Goal: Transaction & Acquisition: Purchase product/service

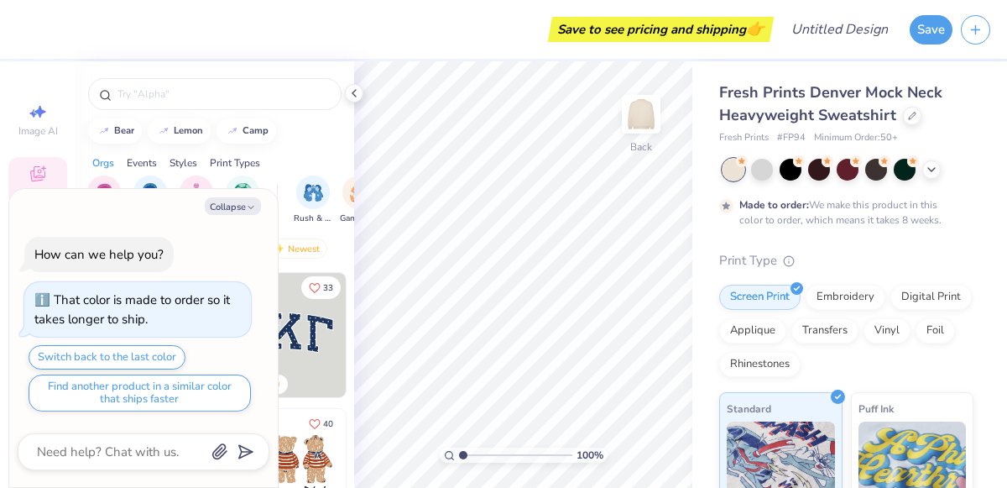
type textarea "x"
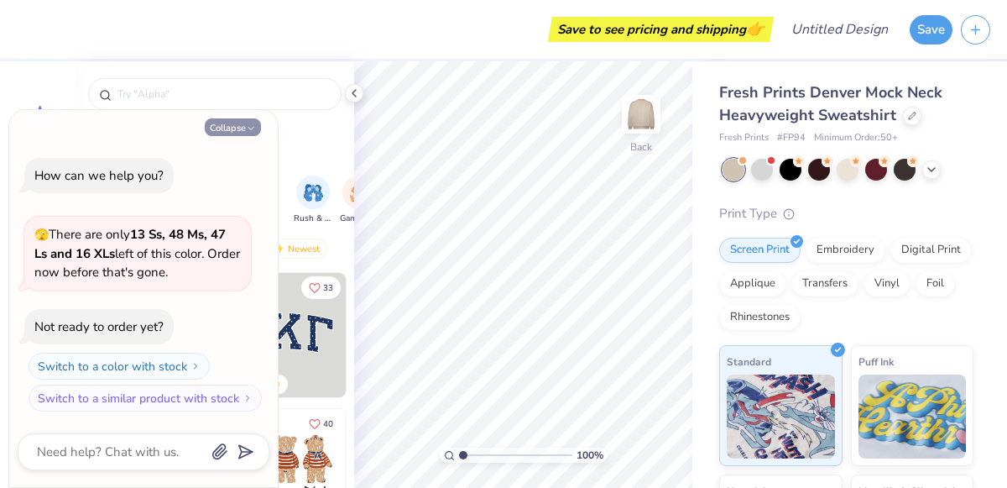
click at [249, 124] on icon "button" at bounding box center [251, 128] width 10 height 10
type textarea "x"
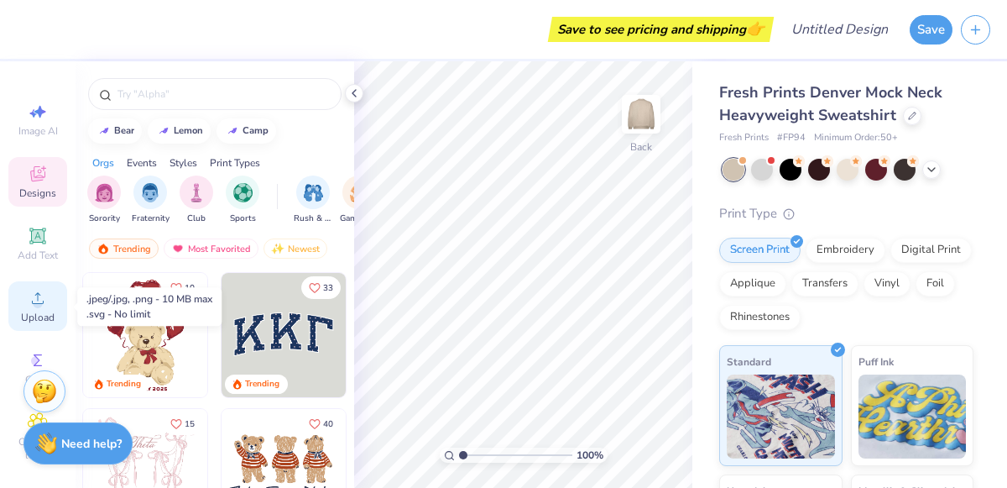
click at [58, 297] on div "Upload" at bounding box center [37, 306] width 59 height 50
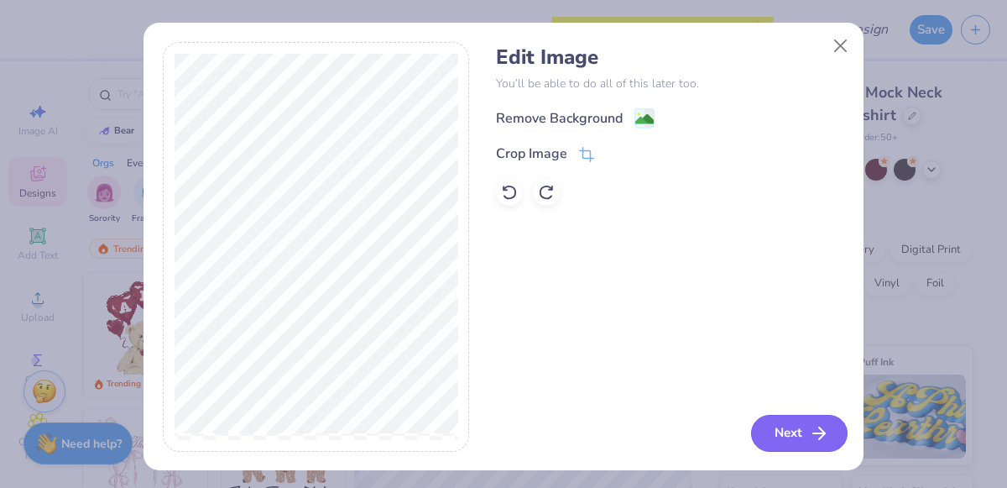
click at [794, 426] on button "Next" at bounding box center [799, 433] width 97 height 37
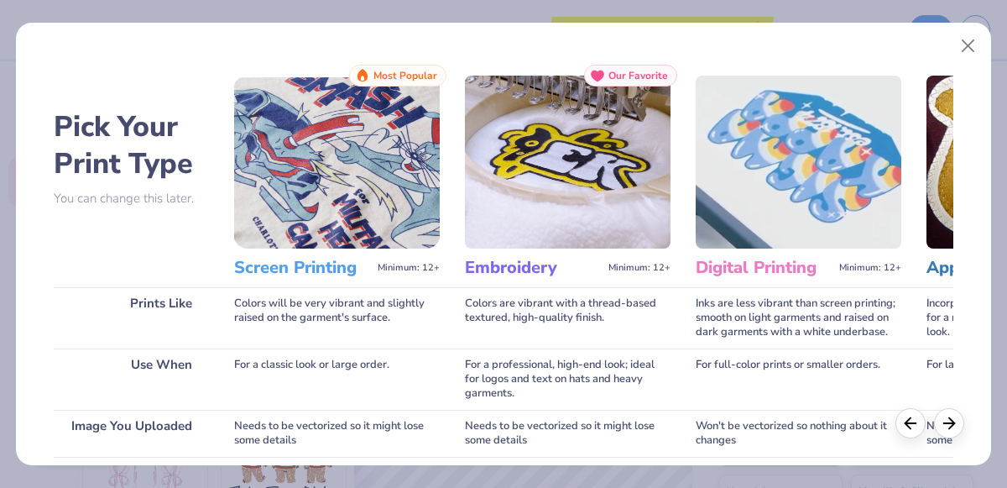
click at [321, 174] on img at bounding box center [337, 162] width 206 height 173
click at [321, 263] on h3 "Screen Printing" at bounding box center [302, 268] width 137 height 22
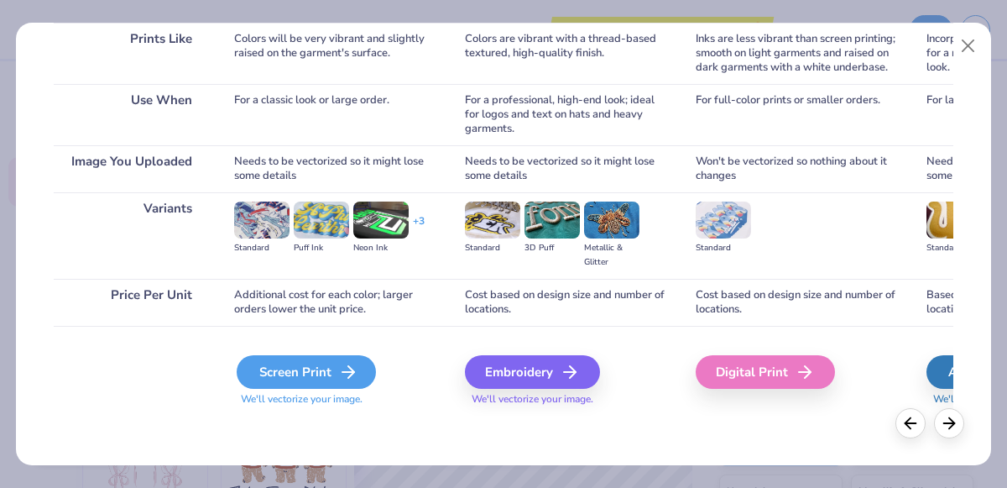
click at [330, 367] on div "Screen Print" at bounding box center [306, 372] width 139 height 34
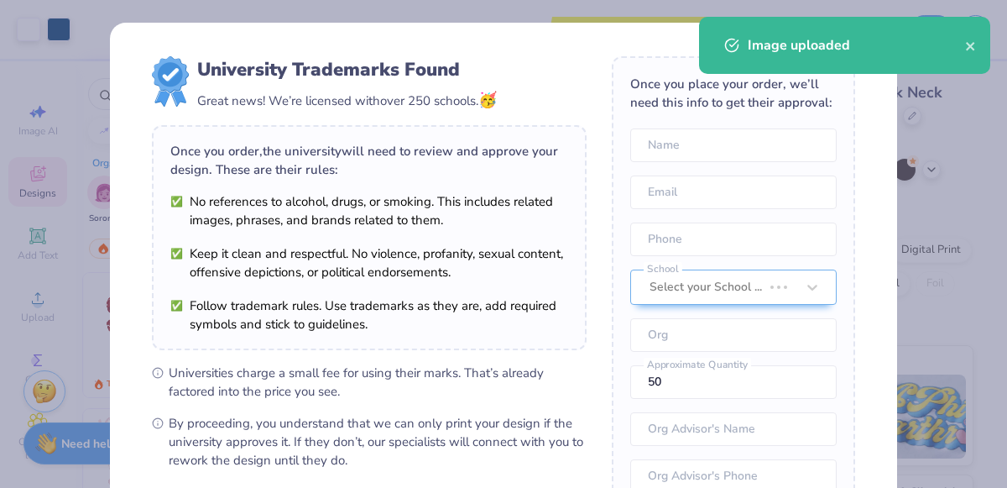
click at [525, 311] on li "Follow trademark rules. Use trademarks as they are, add required symbols and st…" at bounding box center [369, 314] width 398 height 37
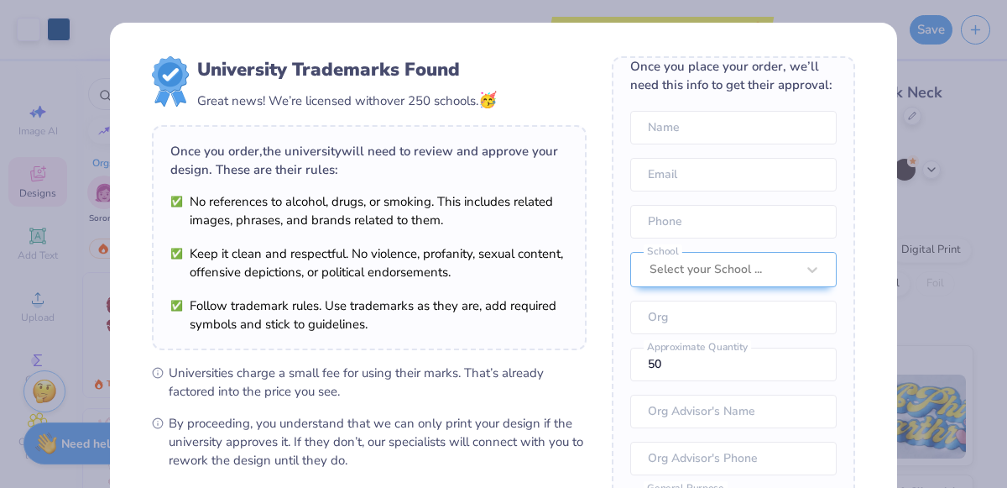
scroll to position [0, 0]
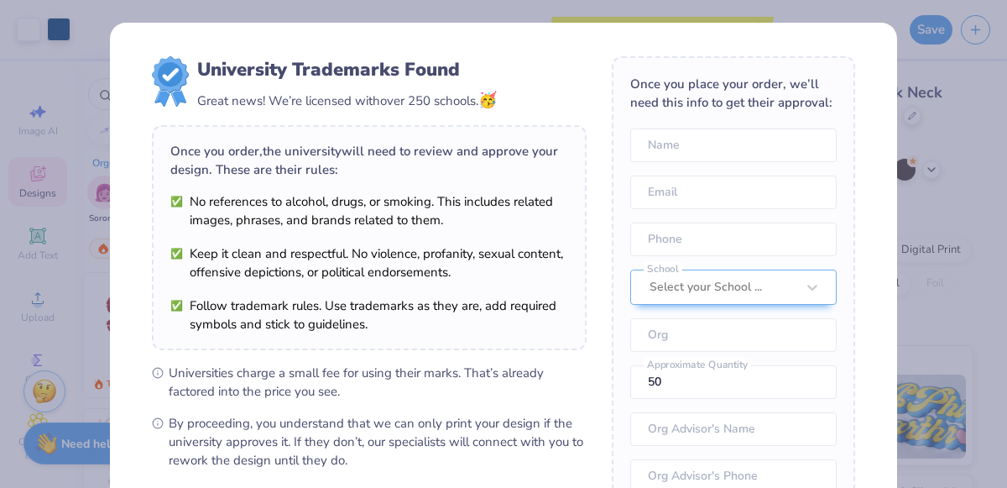
click at [741, 7] on div "University Trademarks Found Great news! We’re licensed with over 250 schools. 🥳…" at bounding box center [503, 244] width 1007 height 488
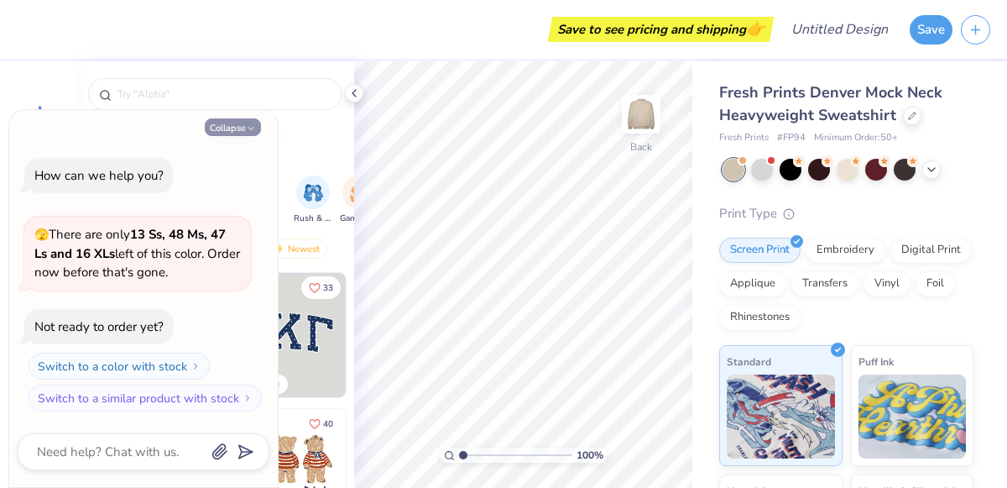
click at [248, 124] on icon "button" at bounding box center [251, 128] width 10 height 10
type textarea "x"
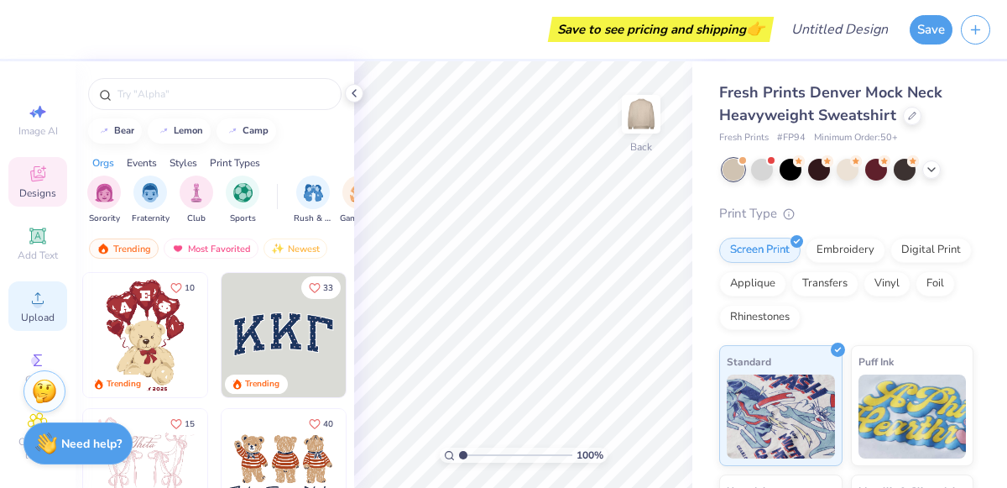
click at [34, 290] on icon at bounding box center [38, 298] width 20 height 20
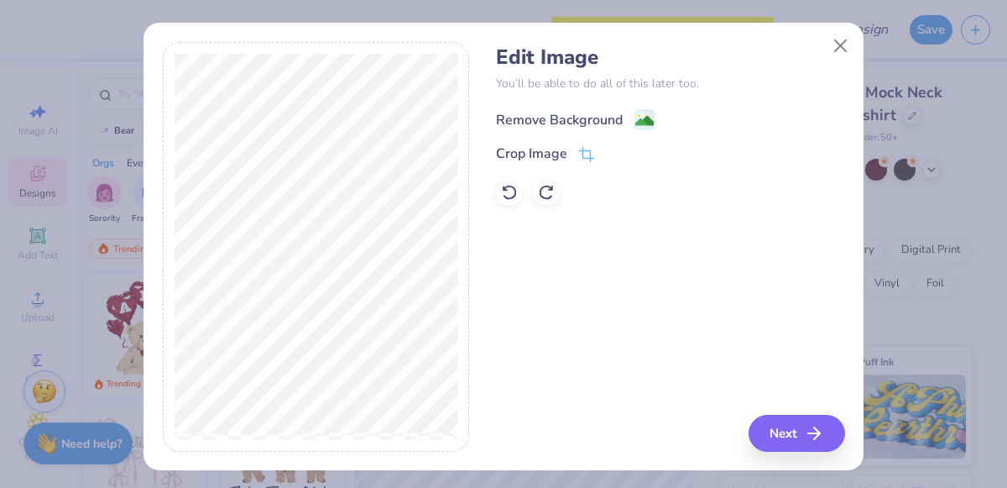
click at [603, 110] on div "Remove Background" at bounding box center [559, 120] width 127 height 20
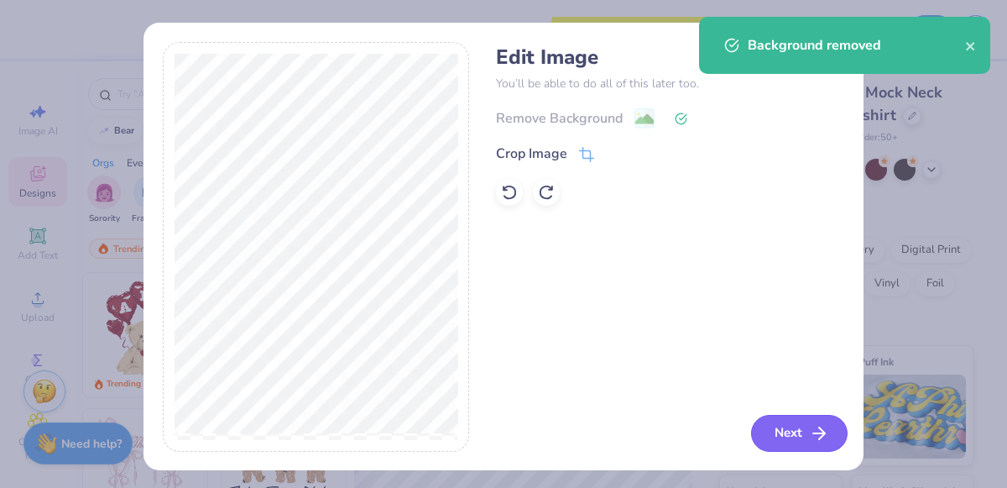
click at [824, 429] on icon "button" at bounding box center [819, 433] width 20 height 20
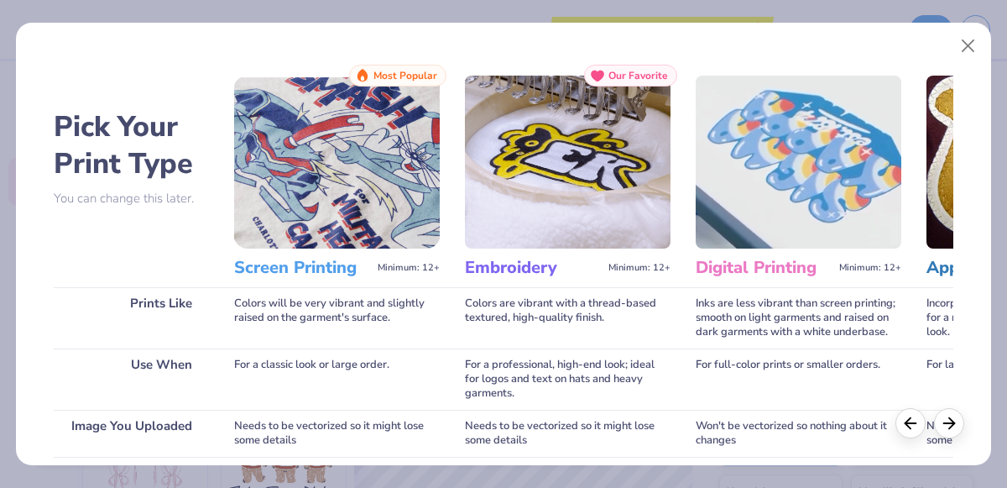
scroll to position [264, 0]
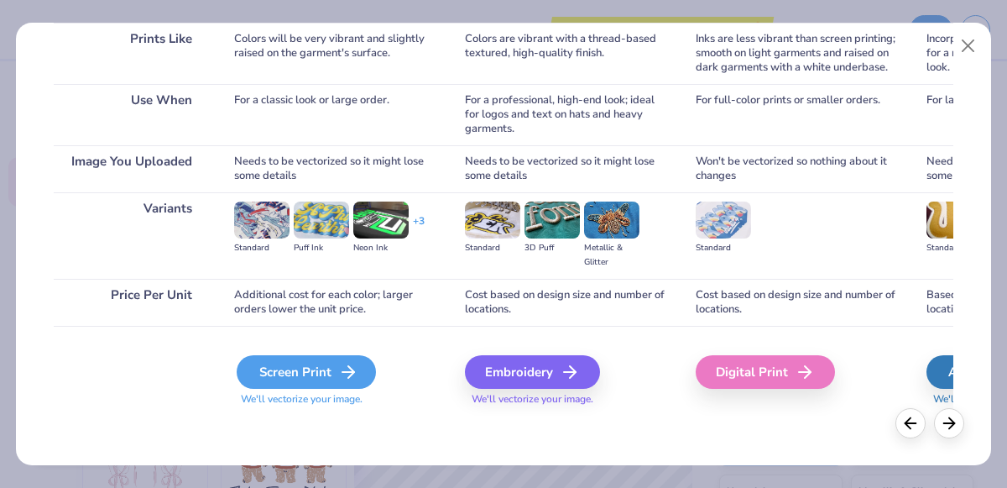
click at [290, 358] on div "Screen Print" at bounding box center [306, 372] width 139 height 34
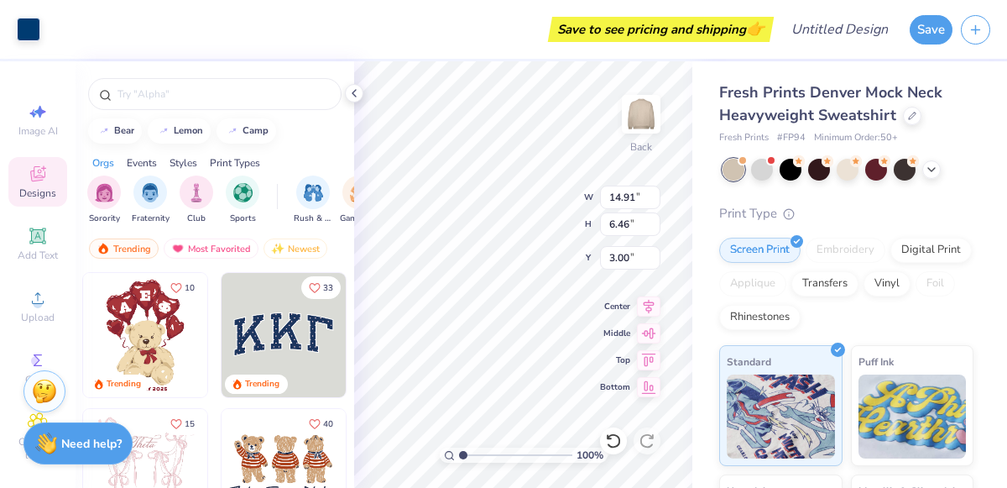
type input "2.39"
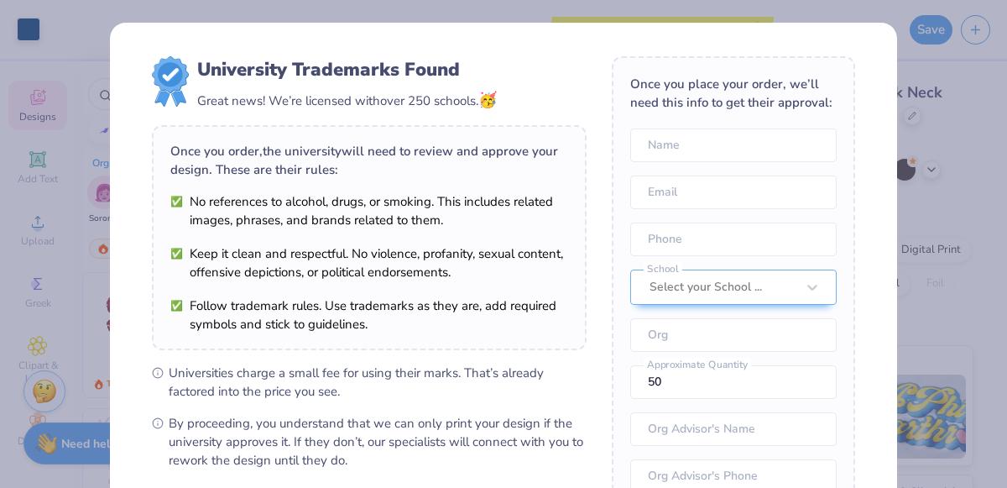
scroll to position [240, 0]
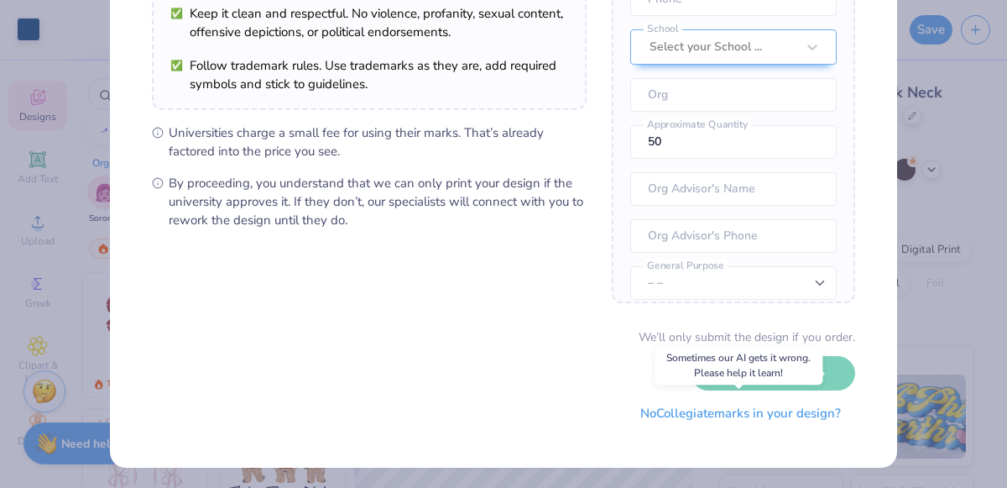
click at [708, 412] on button "No Collegiate marks in your design?" at bounding box center [740, 413] width 229 height 34
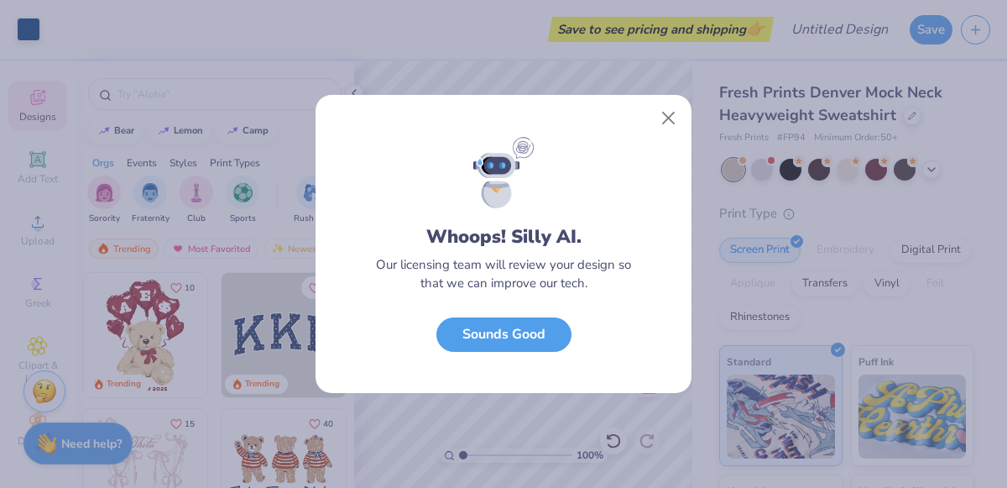
scroll to position [49, 0]
click at [675, 114] on button "Close" at bounding box center [669, 118] width 32 height 32
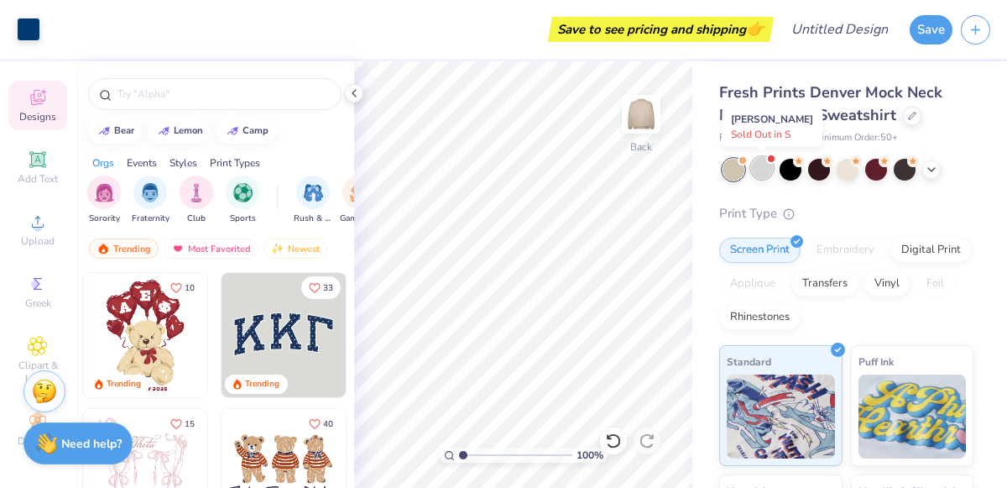
click at [763, 163] on div at bounding box center [762, 168] width 22 height 22
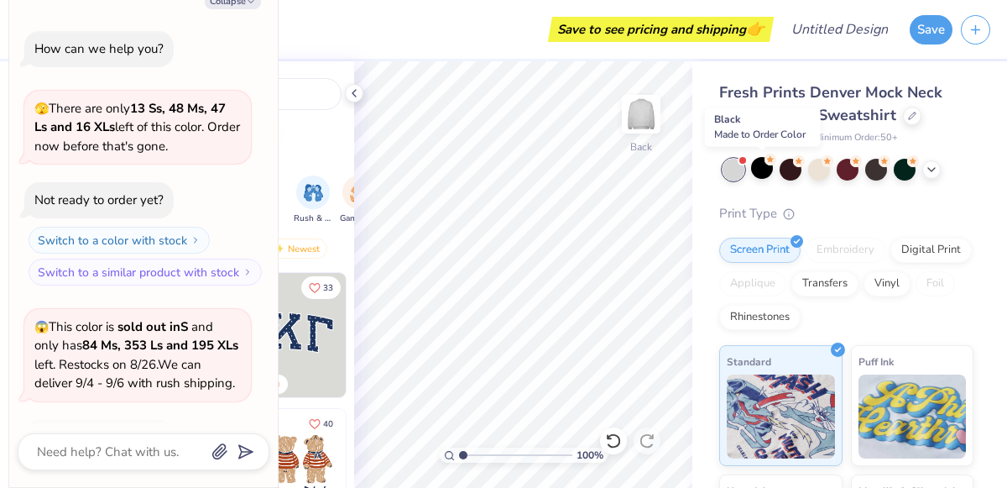
scroll to position [110, 0]
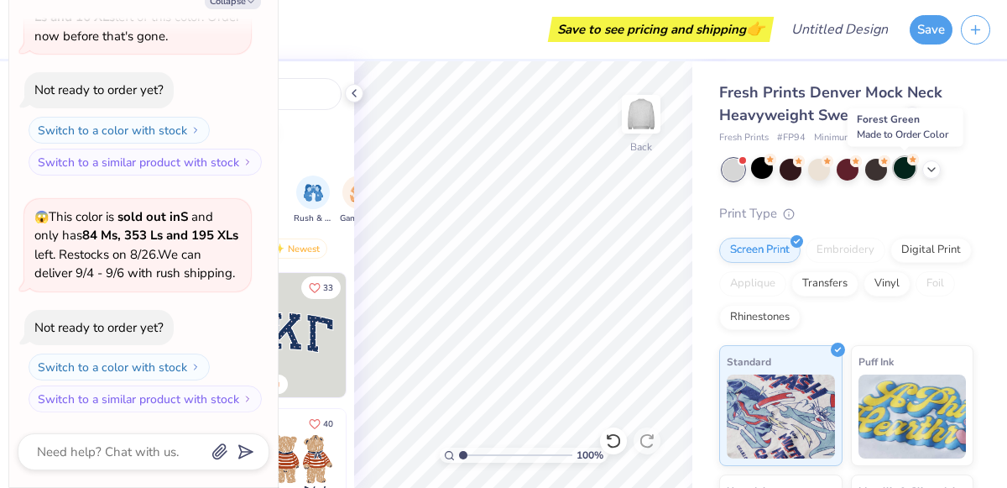
click at [776, 162] on circle at bounding box center [771, 160] width 12 height 12
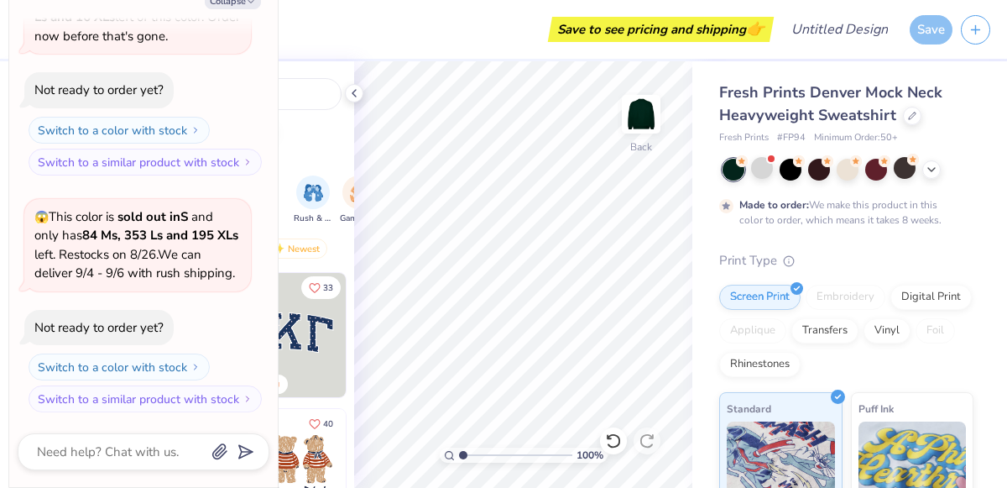
scroll to position [248, 0]
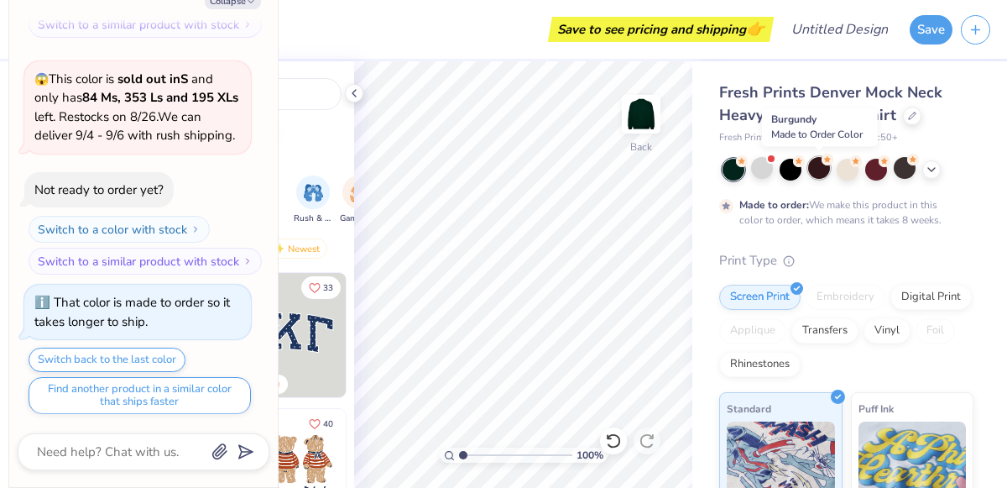
click at [826, 172] on div at bounding box center [819, 168] width 22 height 22
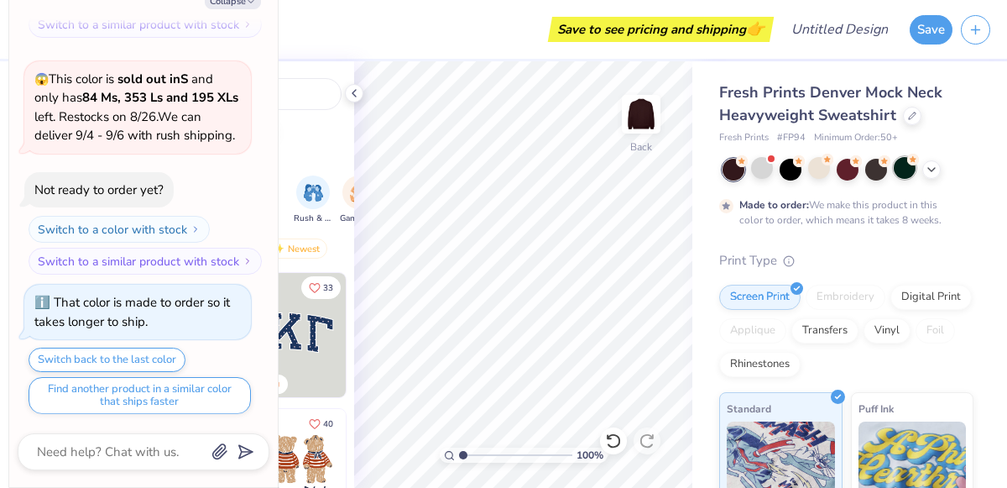
click at [901, 164] on div at bounding box center [905, 168] width 22 height 22
click at [927, 166] on icon at bounding box center [931, 167] width 13 height 13
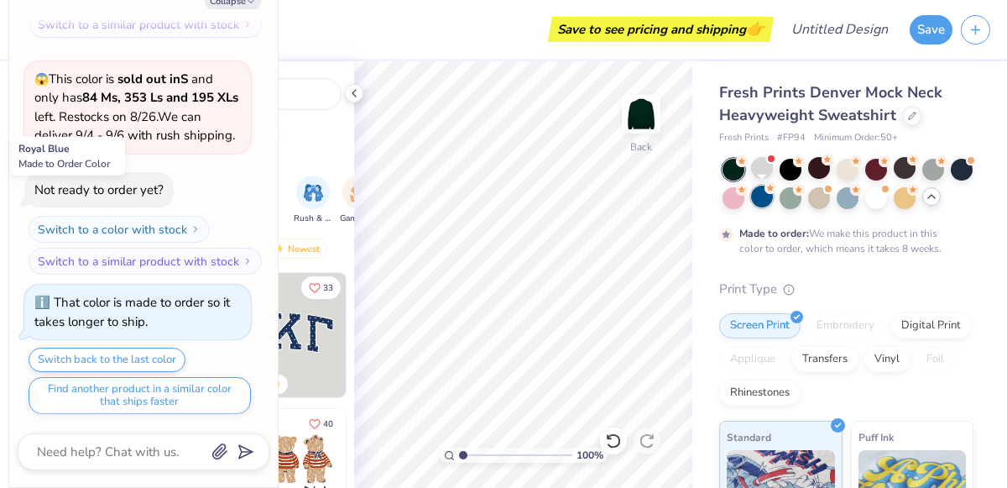
click at [765, 196] on div at bounding box center [762, 196] width 22 height 22
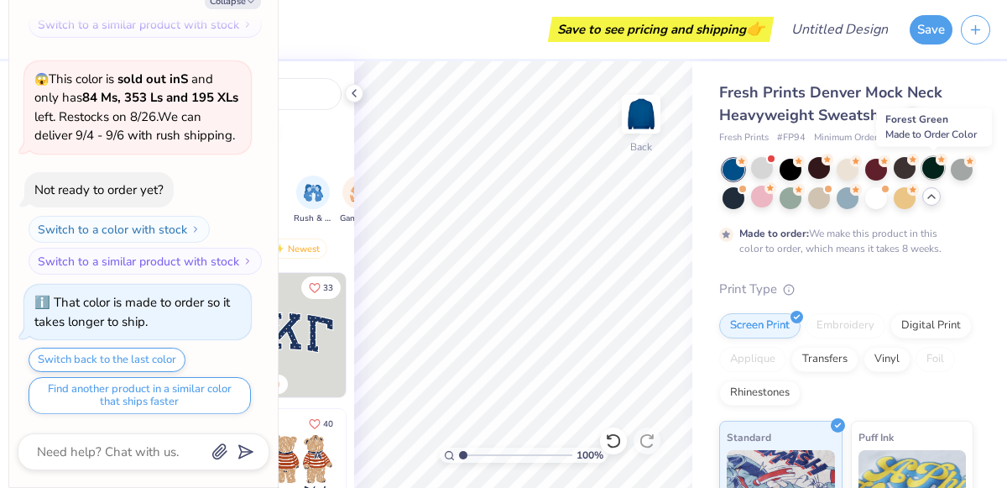
click at [927, 170] on div at bounding box center [933, 168] width 22 height 22
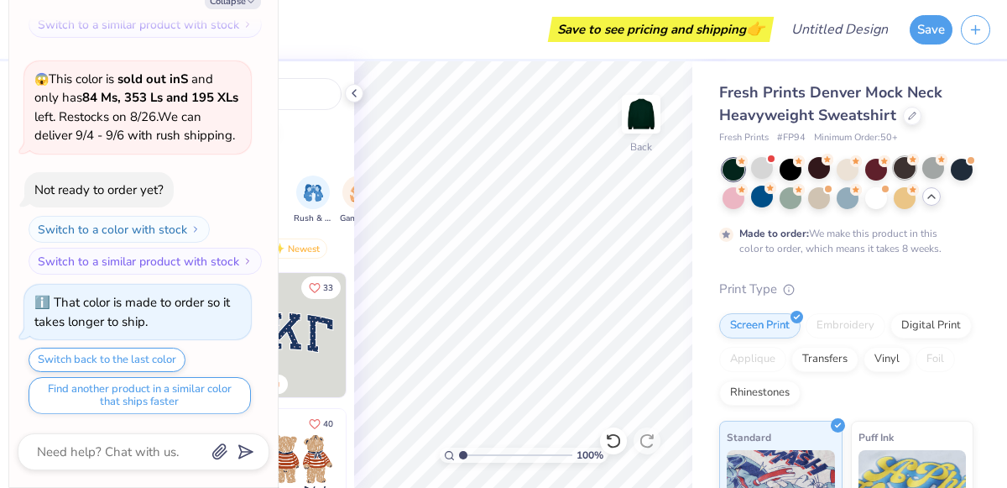
click at [895, 166] on div at bounding box center [905, 168] width 22 height 22
click at [873, 166] on div at bounding box center [876, 168] width 22 height 22
click at [812, 170] on div at bounding box center [819, 168] width 22 height 22
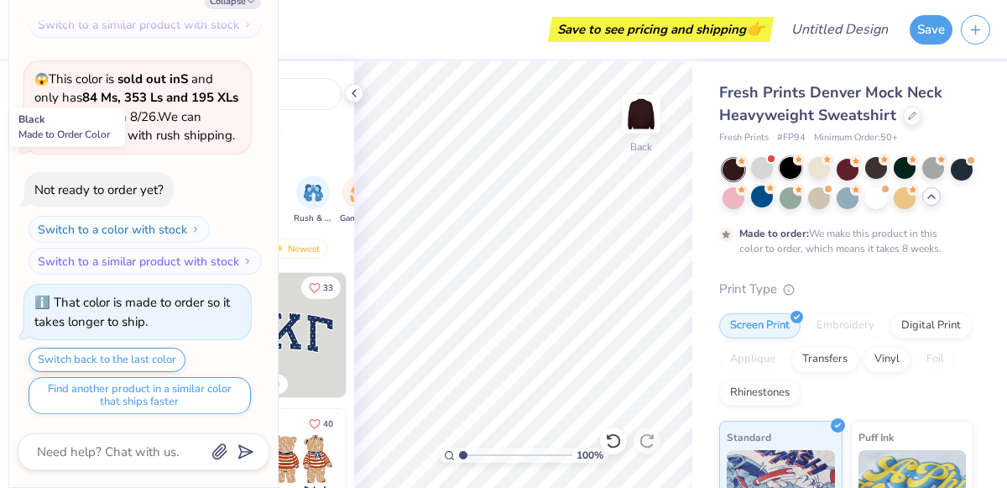
click at [787, 169] on div at bounding box center [791, 168] width 22 height 22
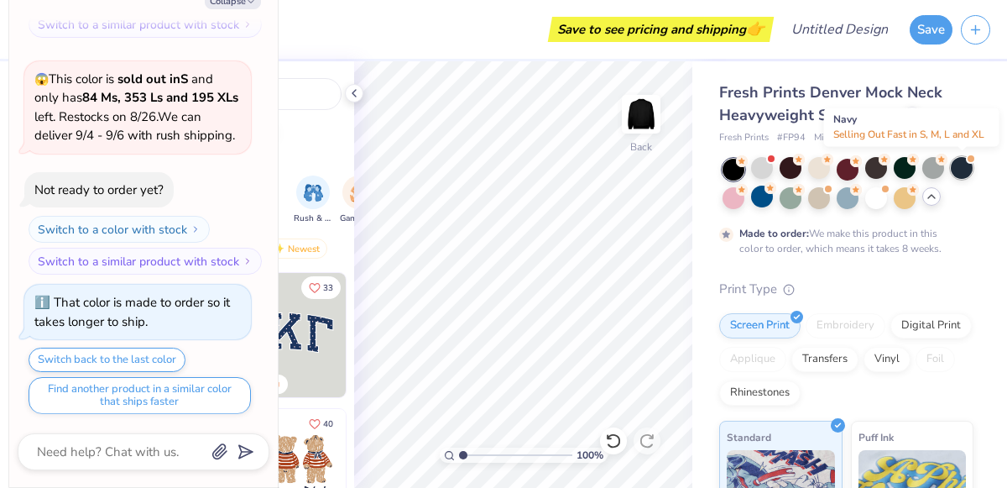
click at [964, 170] on div at bounding box center [962, 168] width 22 height 22
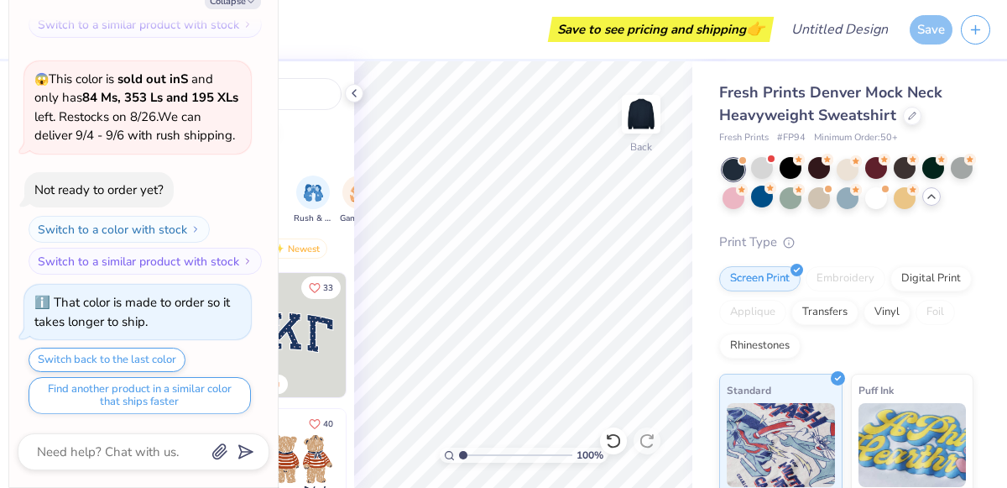
scroll to position [550, 0]
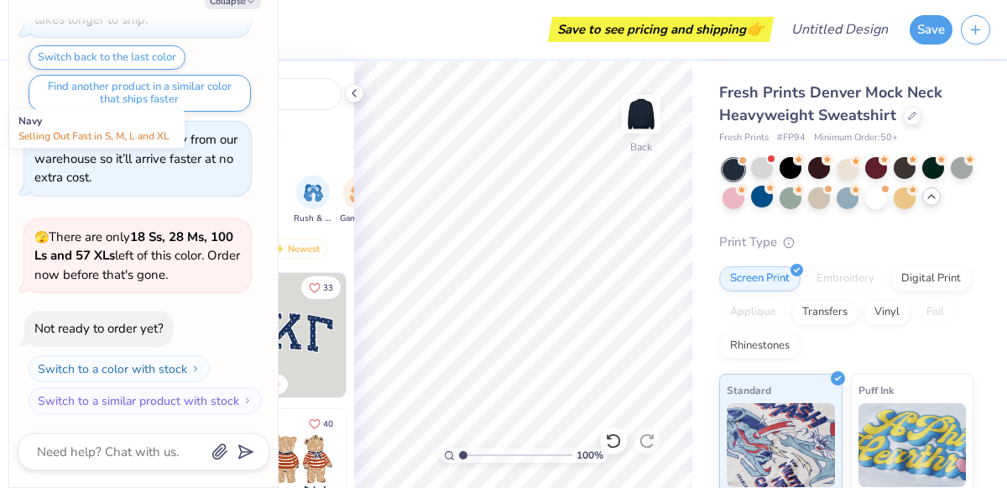
click at [741, 172] on div at bounding box center [734, 170] width 22 height 22
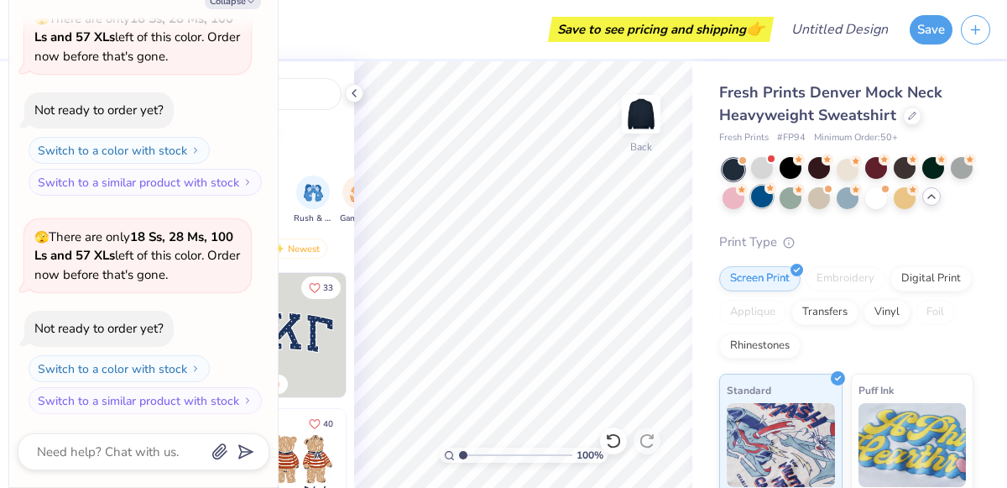
click at [764, 198] on div at bounding box center [762, 196] width 22 height 22
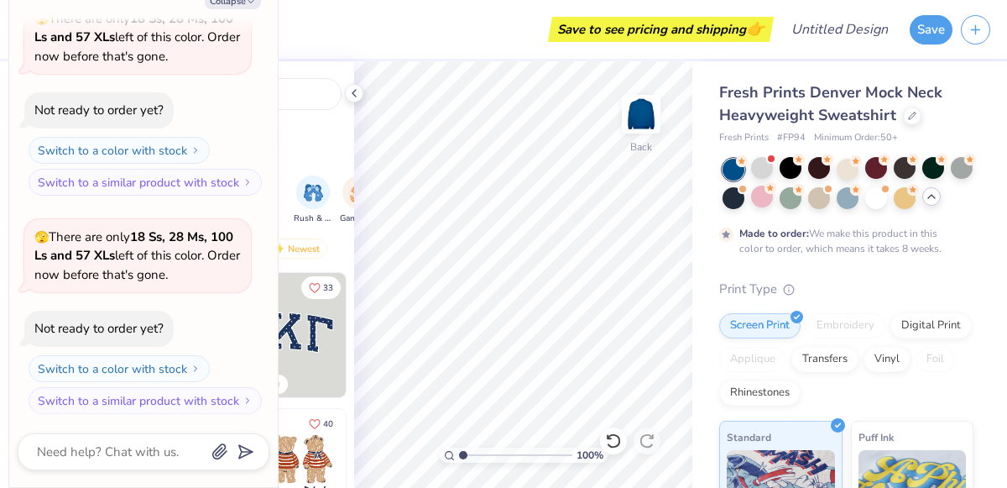
scroll to position [906, 0]
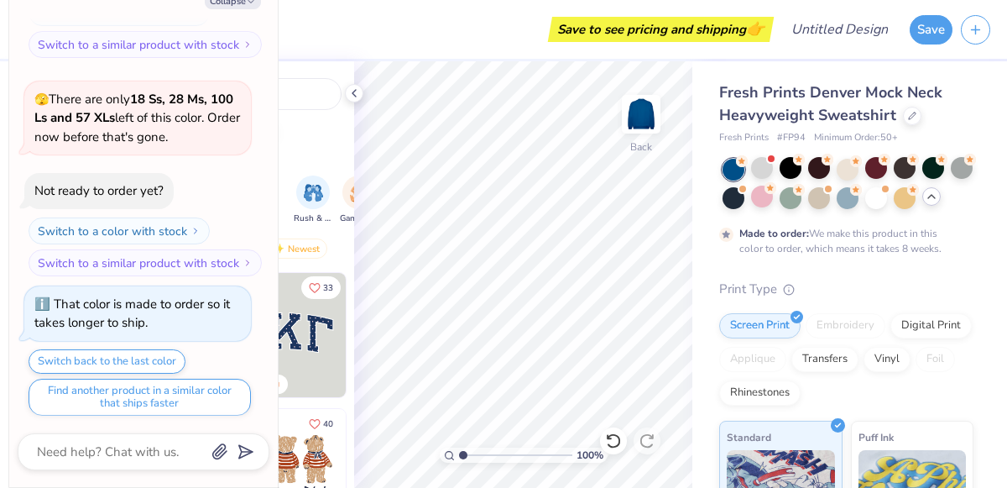
click at [927, 196] on icon at bounding box center [931, 196] width 13 height 13
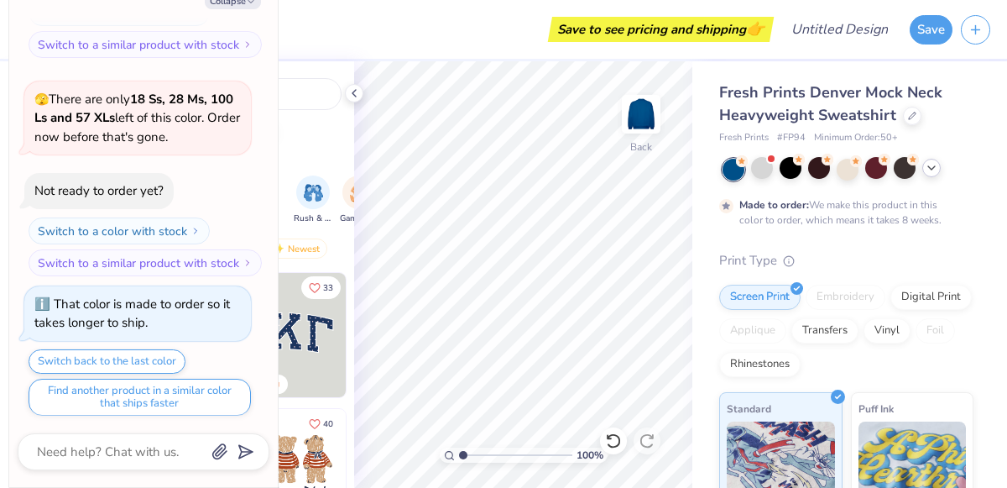
click at [929, 171] on icon at bounding box center [931, 167] width 13 height 13
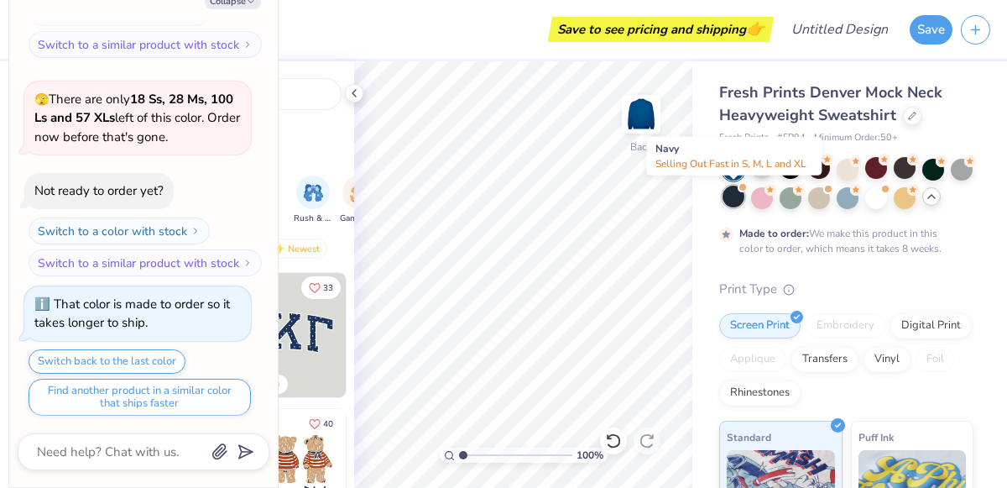
click at [734, 196] on div at bounding box center [734, 196] width 22 height 22
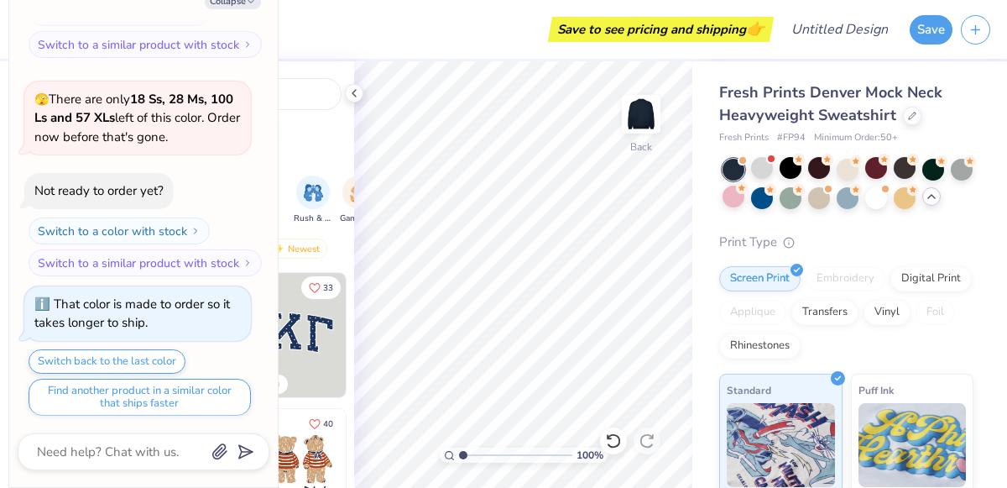
scroll to position [1208, 0]
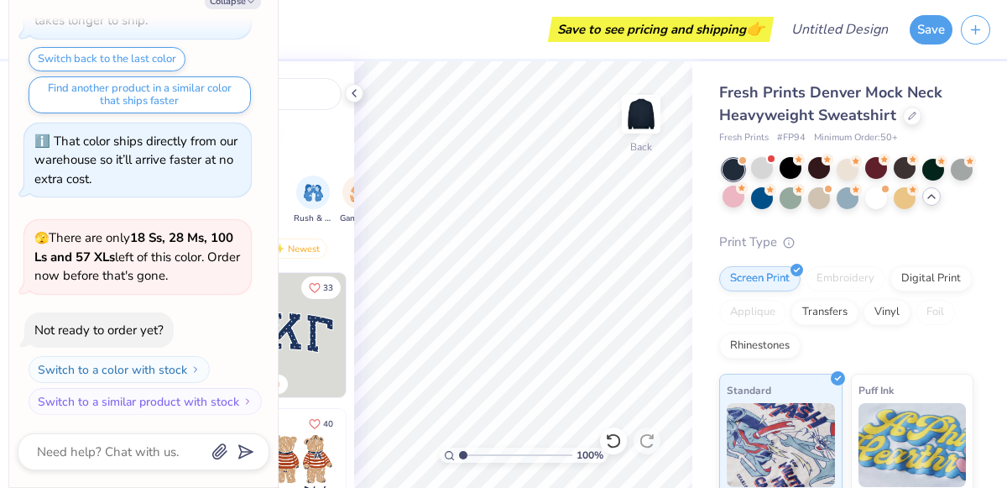
click at [792, 228] on div "Fresh Prints Denver Mock Neck Heavyweight Sweatshirt Fresh Prints # FP94 Minimu…" at bounding box center [846, 416] width 254 height 671
click at [765, 196] on div at bounding box center [762, 196] width 22 height 22
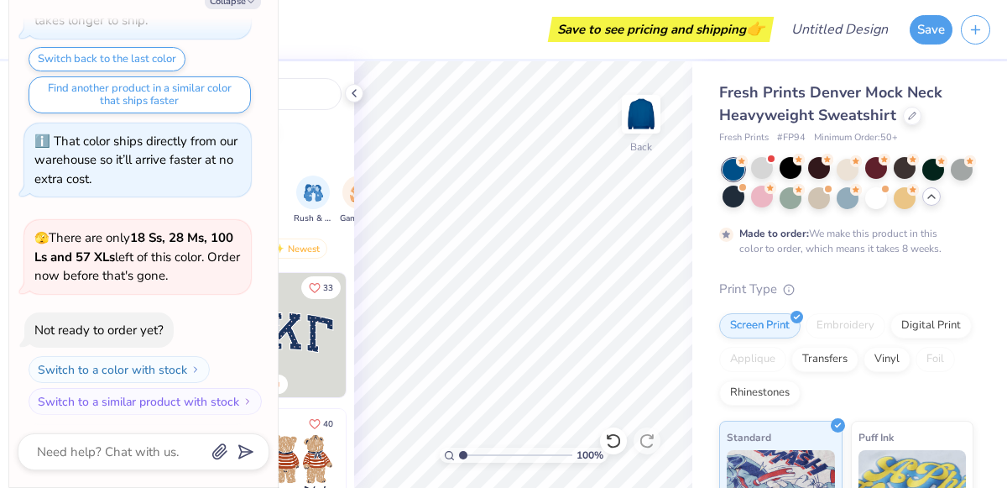
scroll to position [1345, 0]
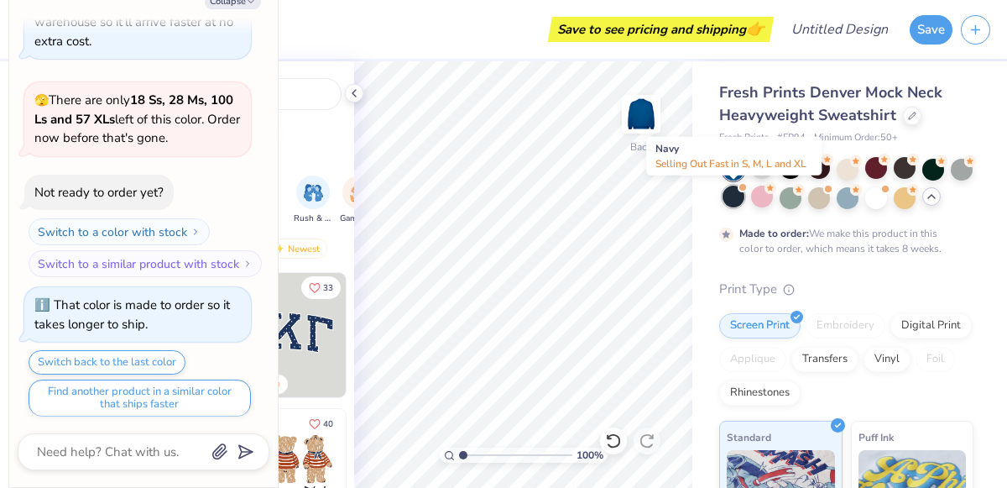
click at [734, 197] on div at bounding box center [734, 196] width 22 height 22
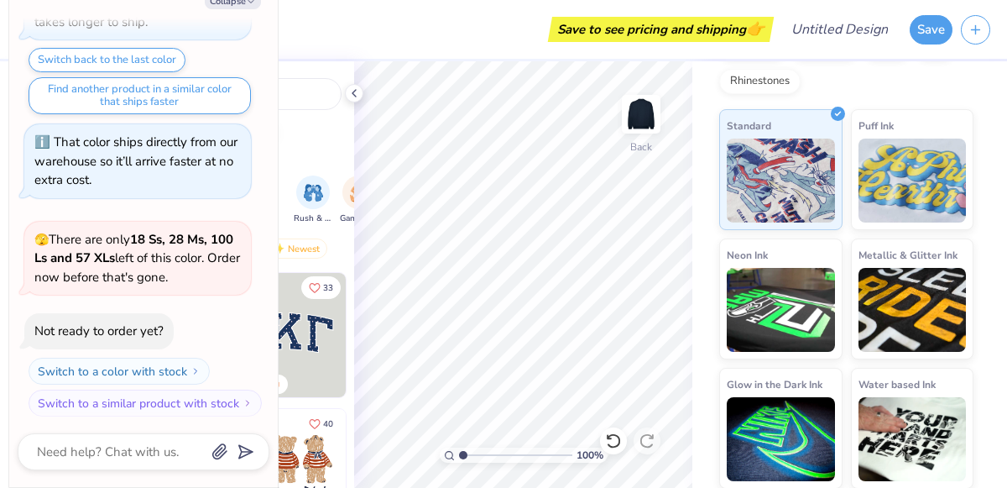
scroll to position [0, 0]
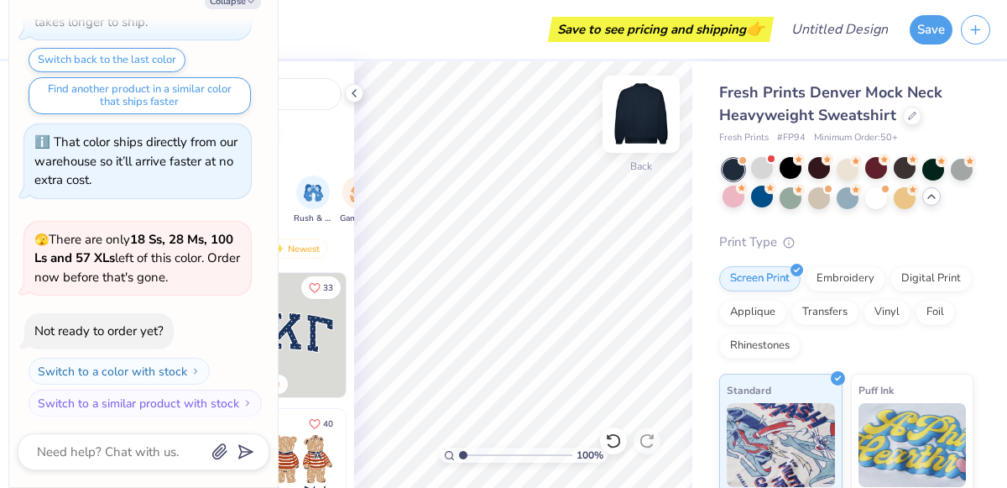
click at [643, 111] on img at bounding box center [641, 114] width 67 height 67
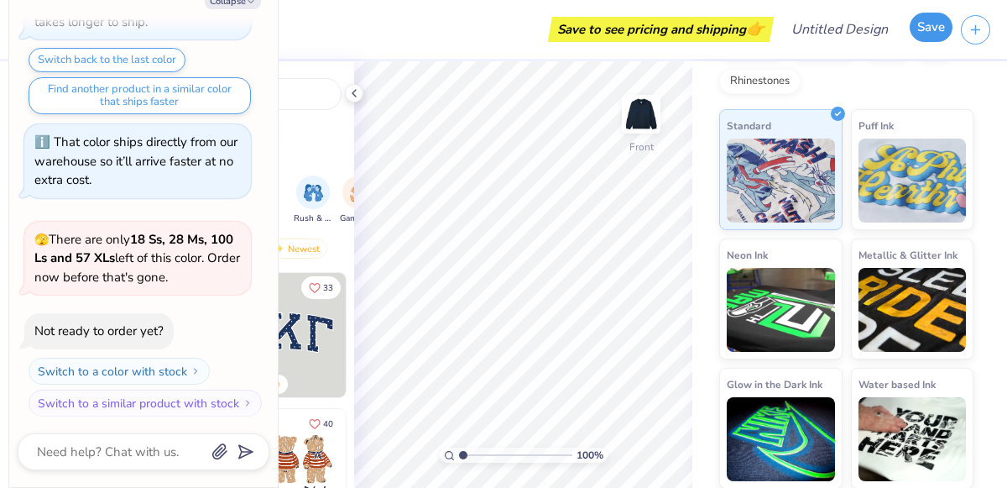
click at [932, 23] on button "Save" at bounding box center [931, 27] width 43 height 29
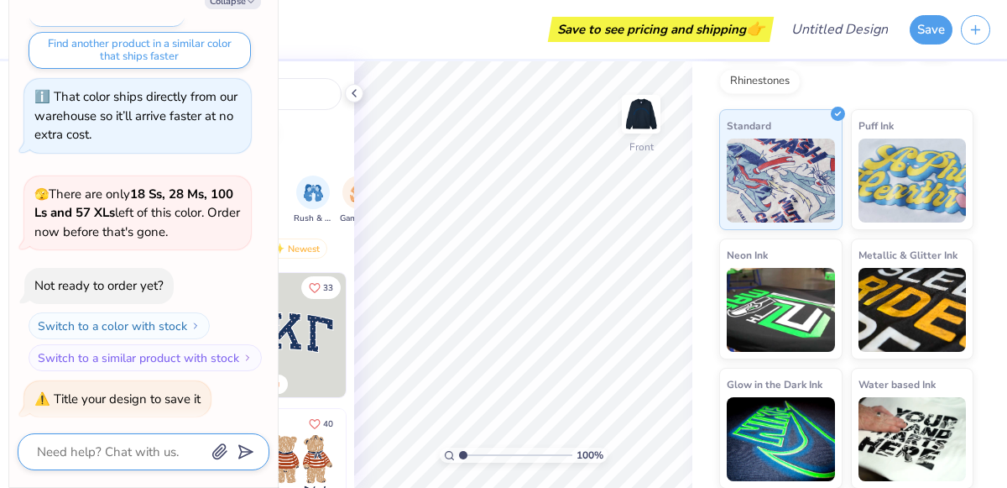
scroll to position [0, 0]
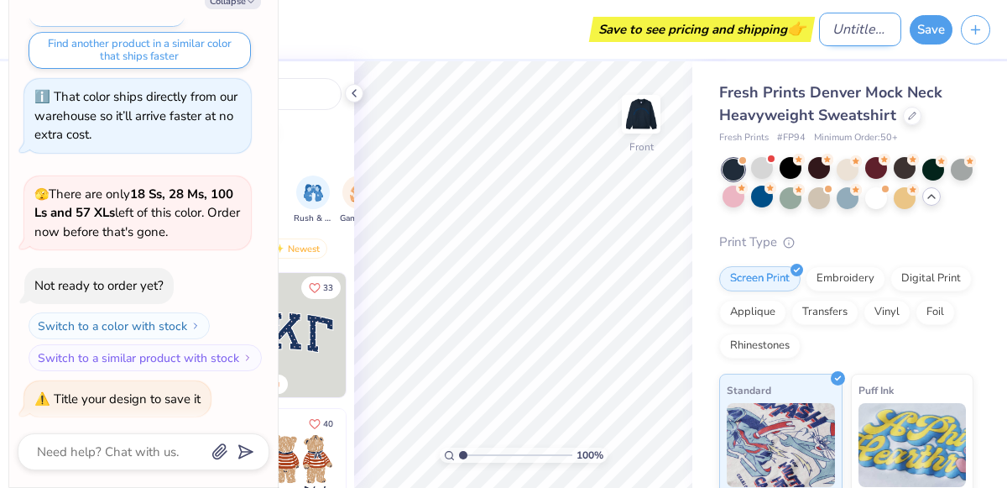
type textarea "x"
click at [832, 27] on input "Design Title" at bounding box center [860, 30] width 82 height 34
type input "h"
type textarea "x"
type input "ho"
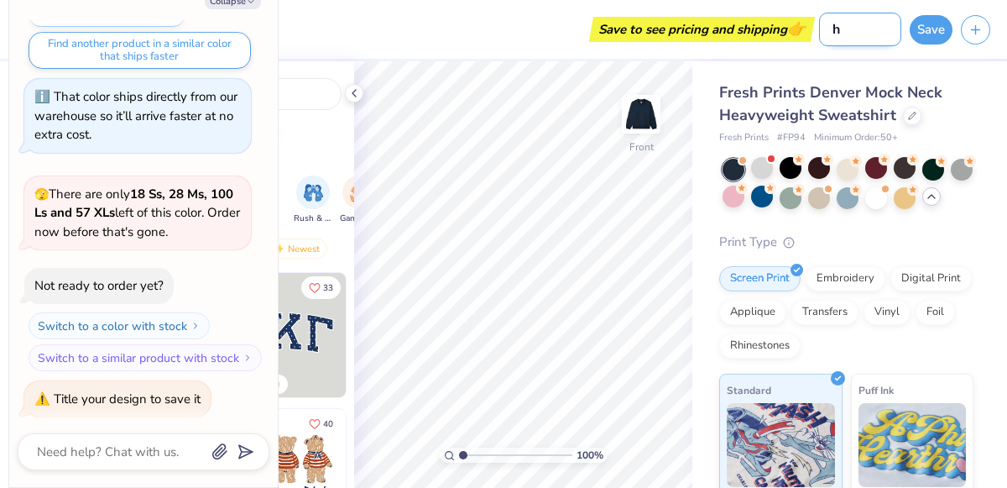
type textarea "x"
type input "hoc"
type textarea "x"
type input "[PERSON_NAME]"
type textarea "x"
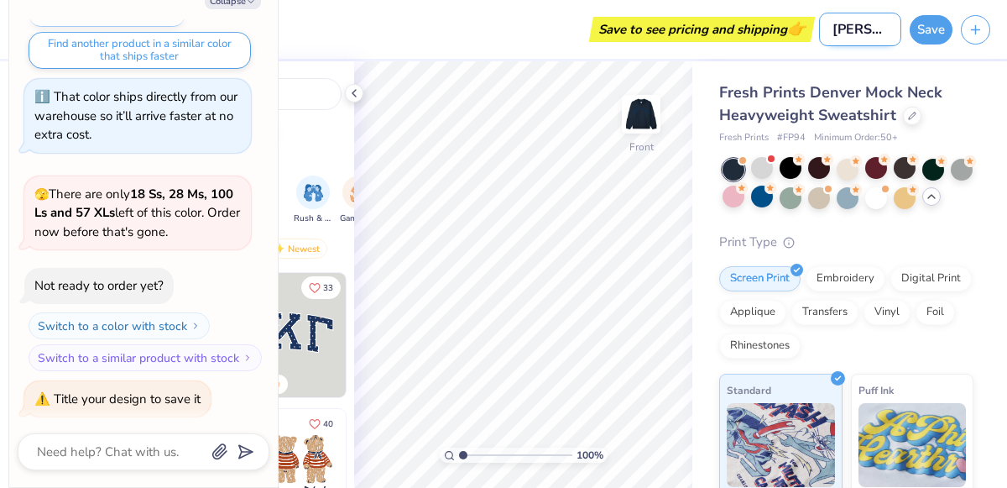
type input "hocke"
type textarea "x"
type input "hockey"
type textarea "x"
type input "hockey"
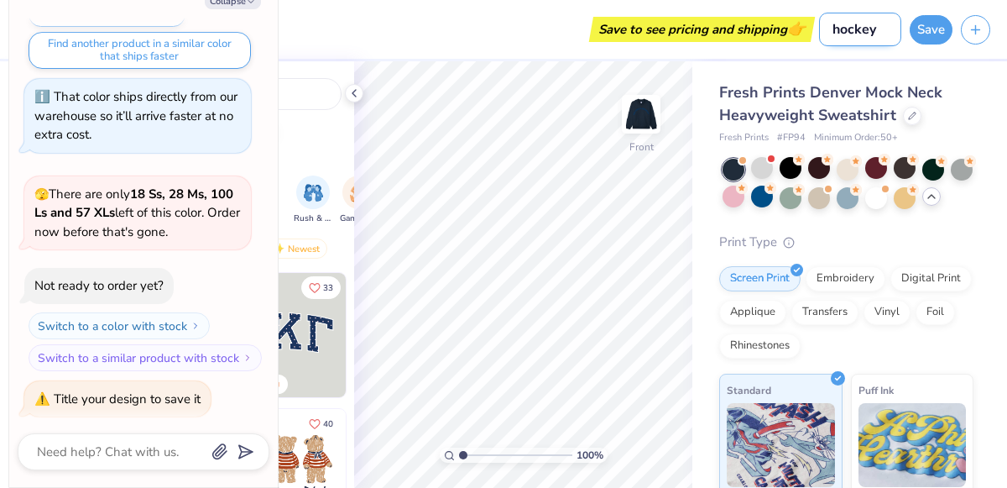
type textarea "x"
type input "hockey h"
type textarea "x"
type input "hockey ho"
type textarea "x"
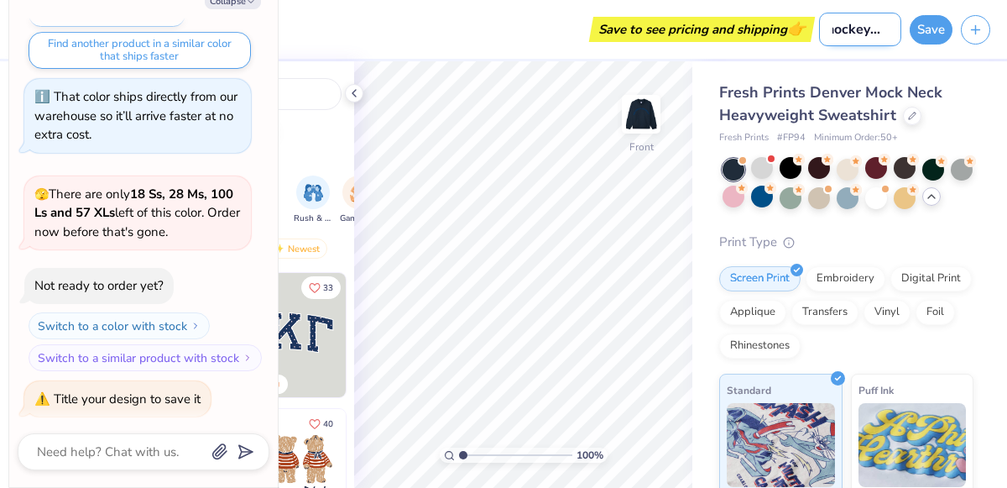
type input "hockey hoo"
type textarea "x"
type input "hockey hood"
type textarea "x"
type input "hockey hoodie"
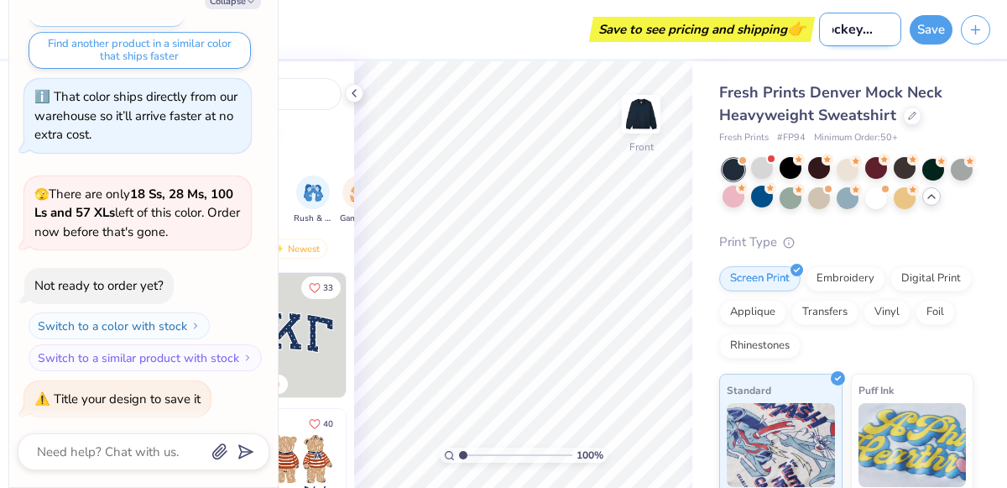
type textarea "x"
type input "hockey hoodie"
click at [938, 27] on button "Save" at bounding box center [931, 27] width 43 height 29
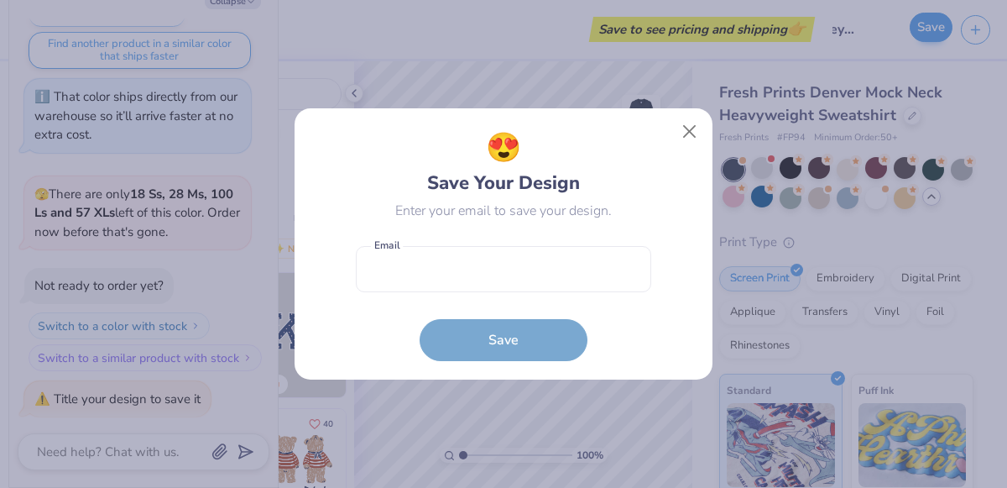
scroll to position [0, 0]
click at [403, 290] on input "email" at bounding box center [503, 269] width 295 height 46
type input "[EMAIL_ADDRESS][DATE][DOMAIN_NAME]"
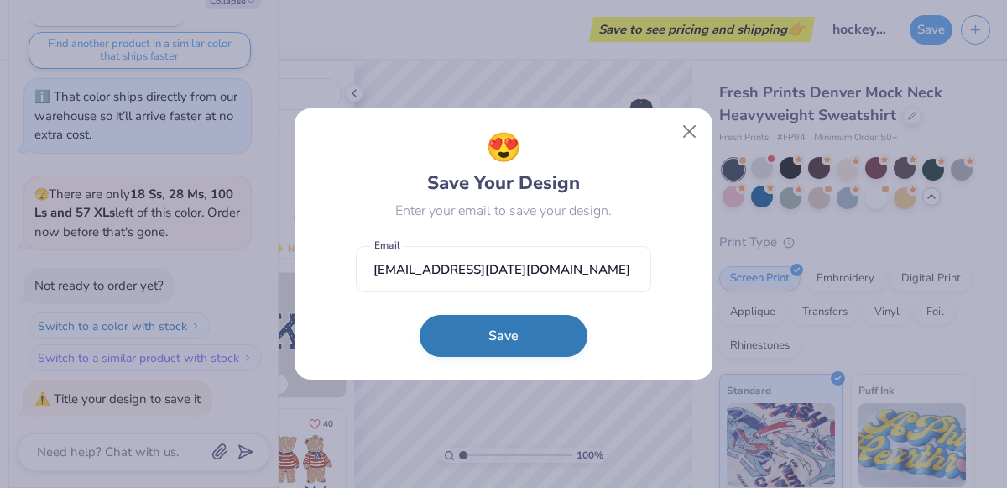
click at [517, 332] on button "Save" at bounding box center [504, 336] width 168 height 42
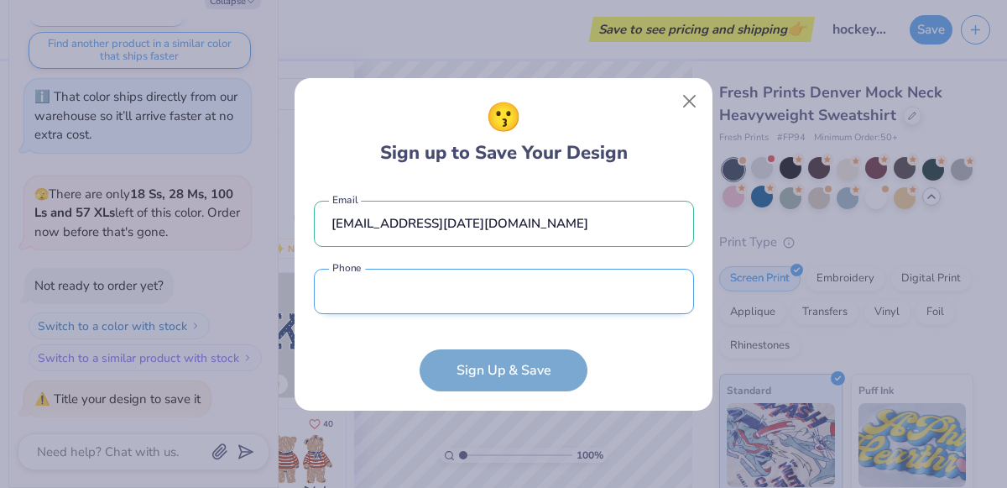
click at [405, 279] on input "tel" at bounding box center [504, 292] width 380 height 46
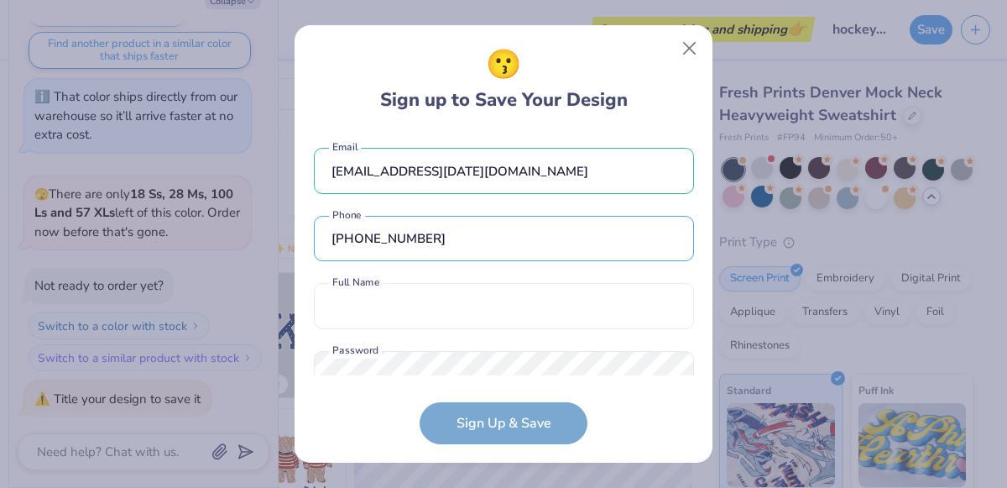
scroll to position [50, 0]
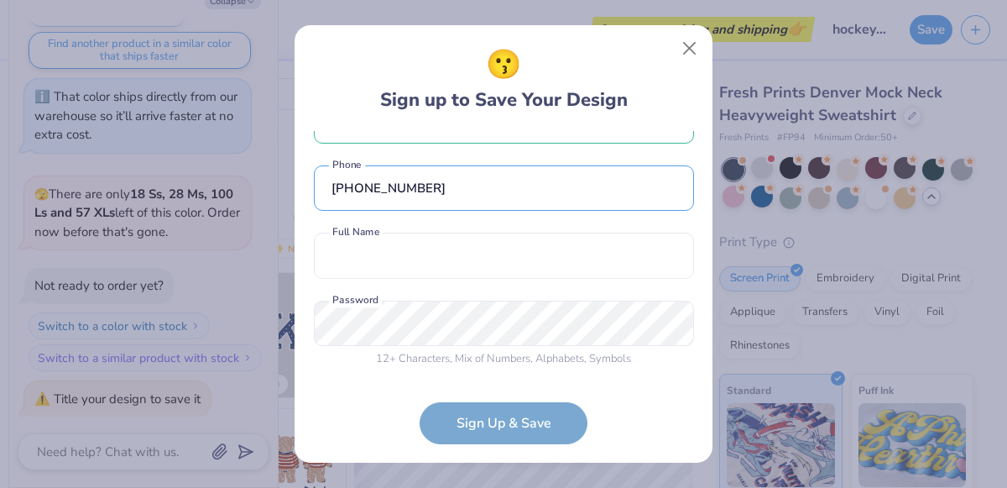
type input "[PHONE_NUMBER]"
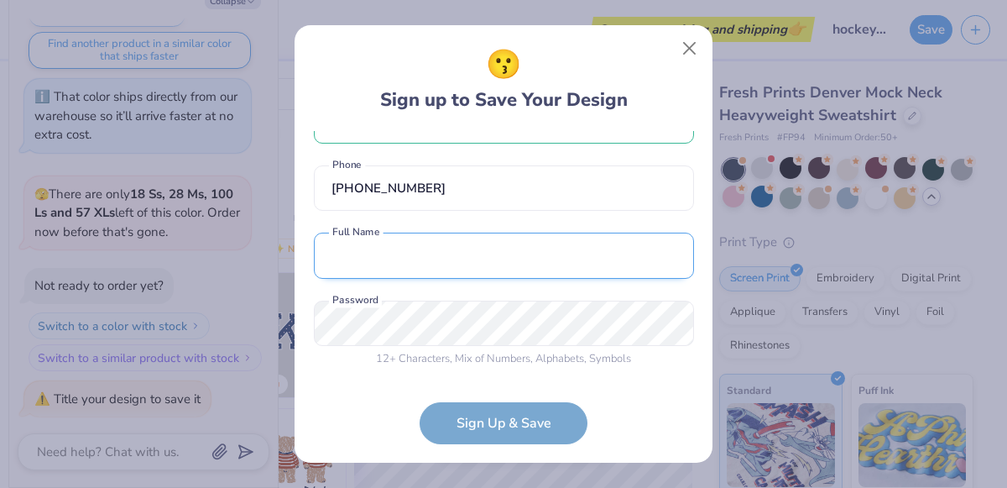
click at [442, 248] on input "text" at bounding box center [504, 255] width 380 height 46
type input "[PERSON_NAME]"
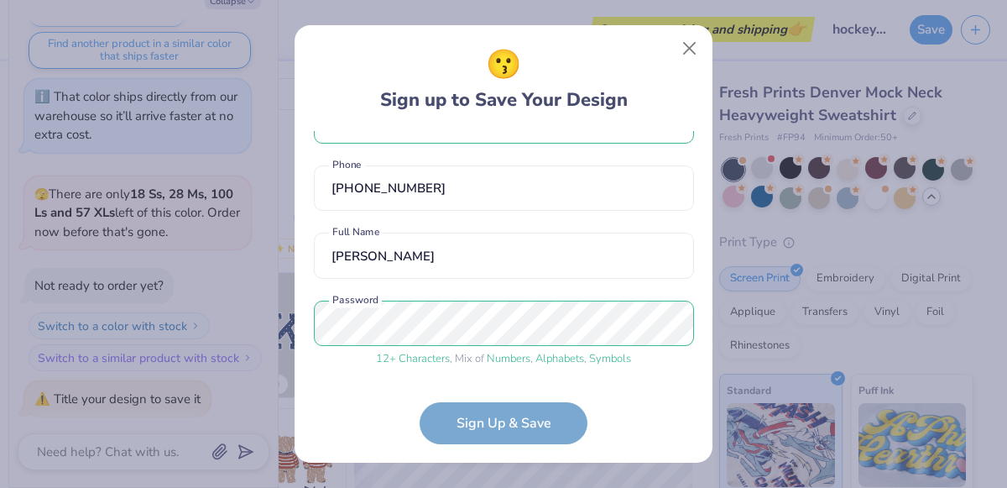
scroll to position [114, 0]
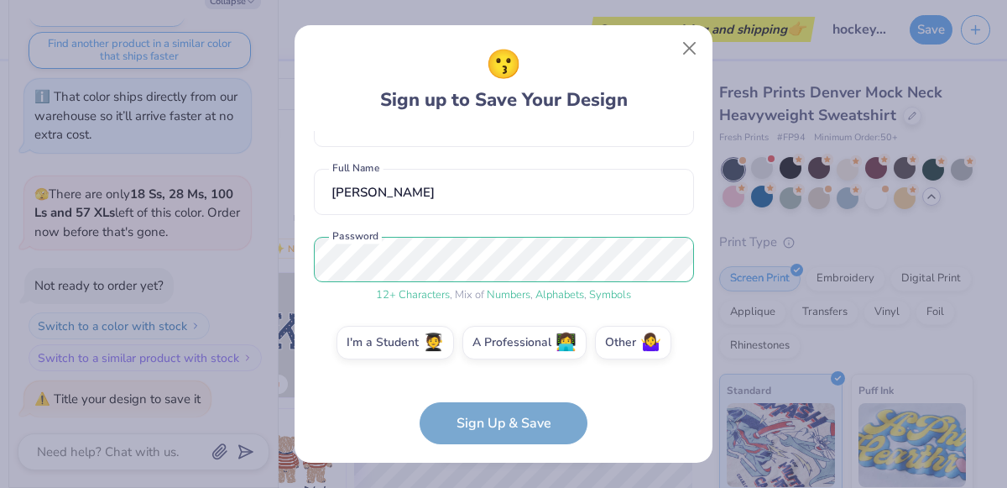
click at [525, 441] on form "[EMAIL_ADDRESS][DATE][DOMAIN_NAME] Email [PHONE_NUMBER] Phone [PERSON_NAME] Ful…" at bounding box center [504, 287] width 380 height 313
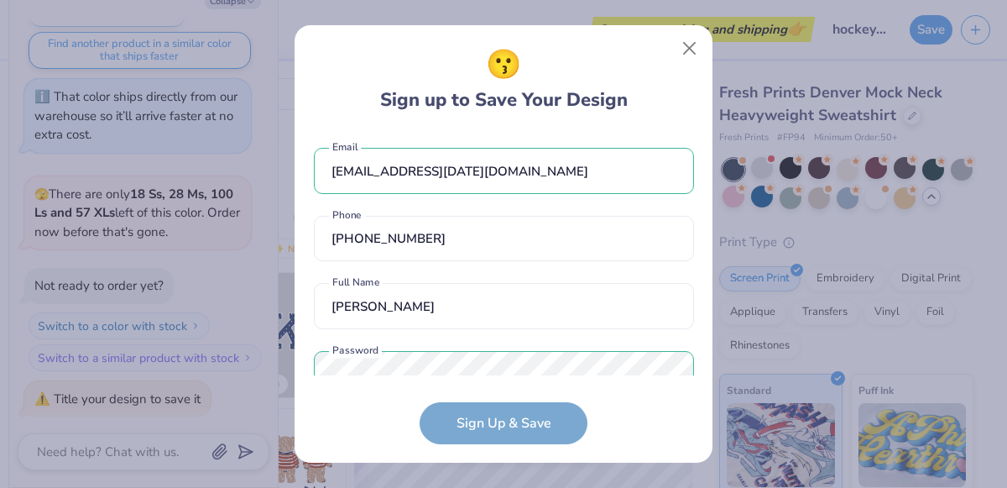
click at [534, 392] on form "[EMAIL_ADDRESS][DATE][DOMAIN_NAME] Email [PHONE_NUMBER] Phone [PERSON_NAME] Ful…" at bounding box center [504, 287] width 380 height 313
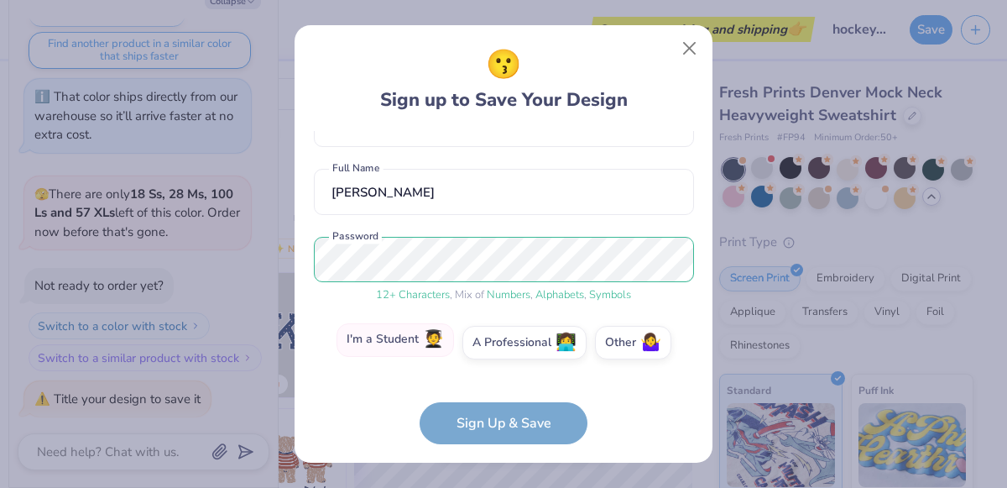
click at [405, 341] on label "I'm a Student 🧑‍🎓" at bounding box center [395, 340] width 117 height 34
click at [499, 455] on input "I'm a Student 🧑‍🎓" at bounding box center [504, 460] width 11 height 11
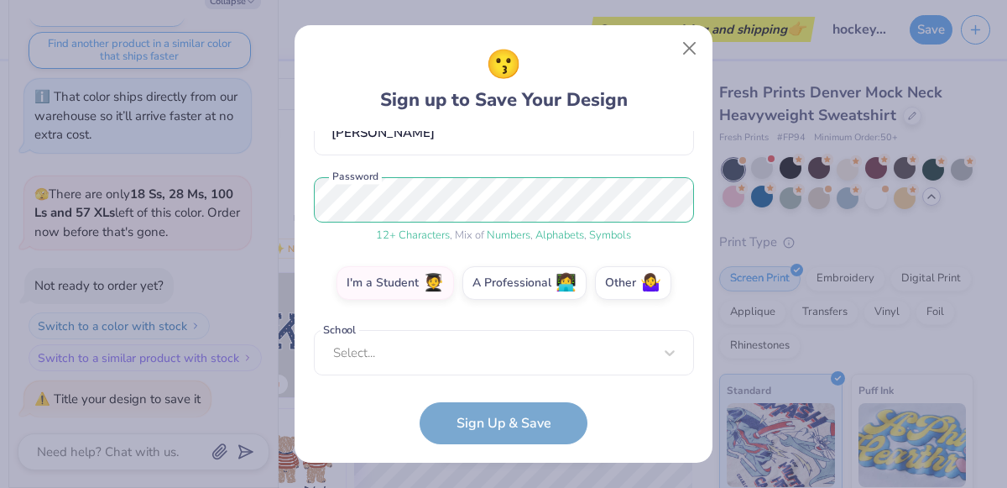
click at [510, 417] on form "[EMAIL_ADDRESS][DATE][DOMAIN_NAME] Email [PHONE_NUMBER] Phone [PERSON_NAME] Ful…" at bounding box center [504, 287] width 380 height 313
click at [438, 367] on div "[EMAIL_ADDRESS][DATE][DOMAIN_NAME] Email [PHONE_NUMBER] Phone [PERSON_NAME] Ful…" at bounding box center [504, 253] width 380 height 244
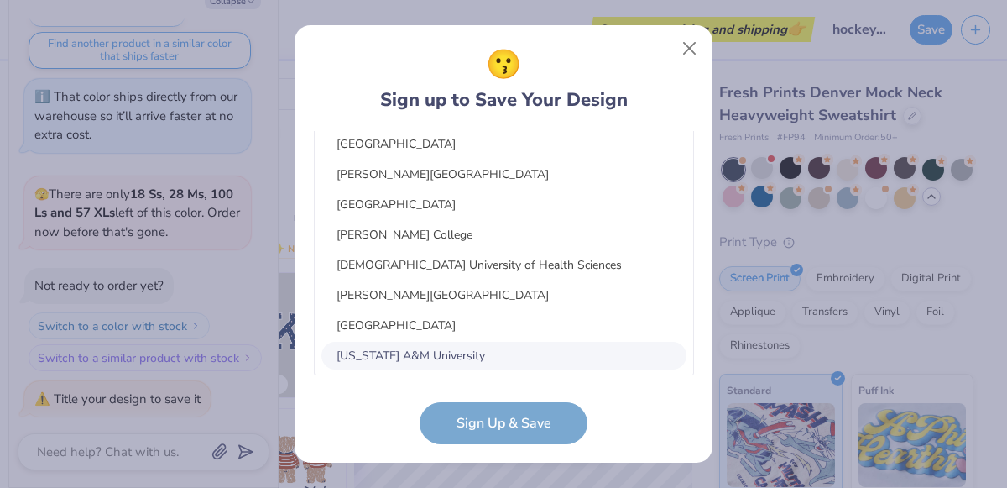
type input "u"
click at [438, 367] on div "[EMAIL_ADDRESS][DATE][DOMAIN_NAME] Email [PHONE_NUMBER] Phone [PERSON_NAME] Ful…" at bounding box center [504, 253] width 380 height 244
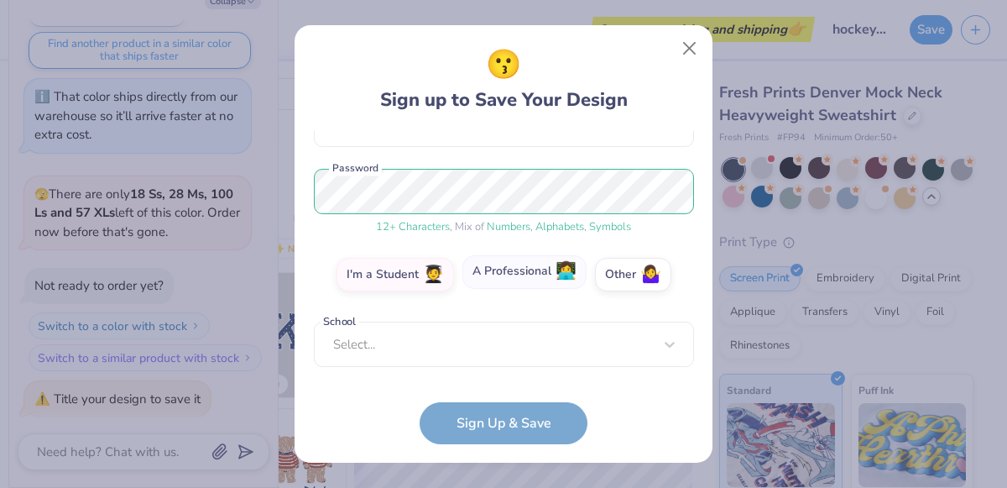
click at [489, 276] on label "A Professional 👩‍💻" at bounding box center [524, 272] width 124 height 34
click at [499, 455] on input "A Professional 👩‍💻" at bounding box center [504, 460] width 11 height 11
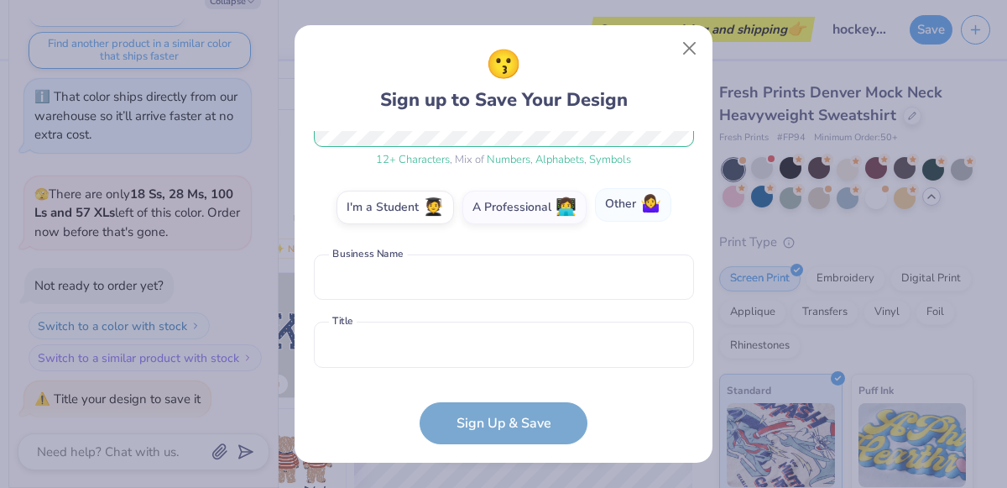
click at [625, 215] on label "Other 🤷‍♀️" at bounding box center [633, 205] width 76 height 34
click at [509, 455] on input "Other 🤷‍♀️" at bounding box center [504, 460] width 11 height 11
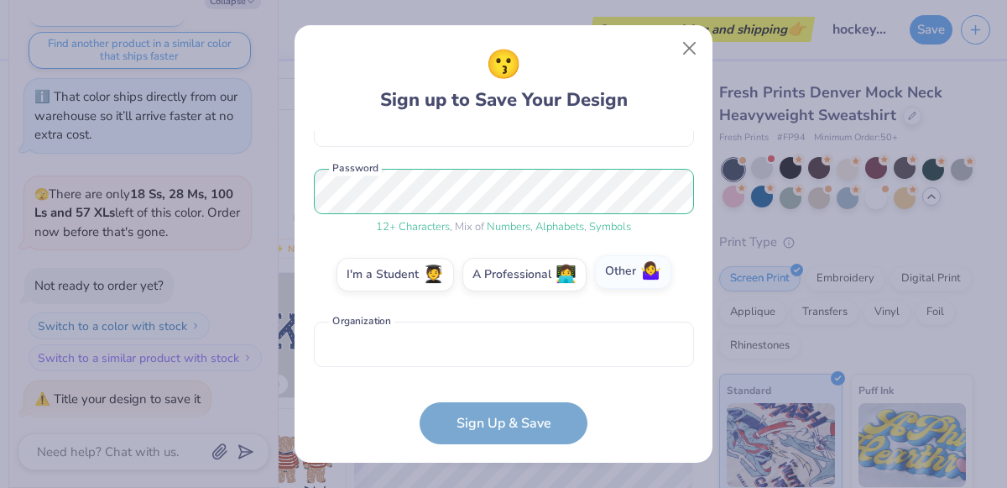
scroll to position [182, 0]
click at [477, 342] on input "text" at bounding box center [504, 344] width 380 height 46
click at [363, 282] on label "I'm a Student 🧑‍🎓" at bounding box center [395, 272] width 117 height 34
click at [499, 455] on input "I'm a Student 🧑‍🎓" at bounding box center [504, 460] width 11 height 11
click at [383, 339] on div "Select..." at bounding box center [504, 344] width 380 height 46
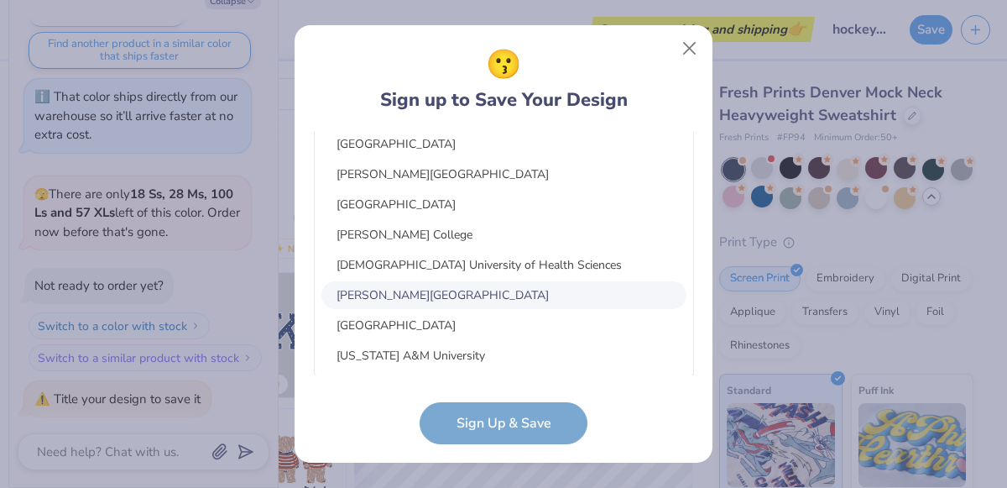
click at [412, 307] on div "[PERSON_NAME][GEOGRAPHIC_DATA]" at bounding box center [503, 295] width 365 height 28
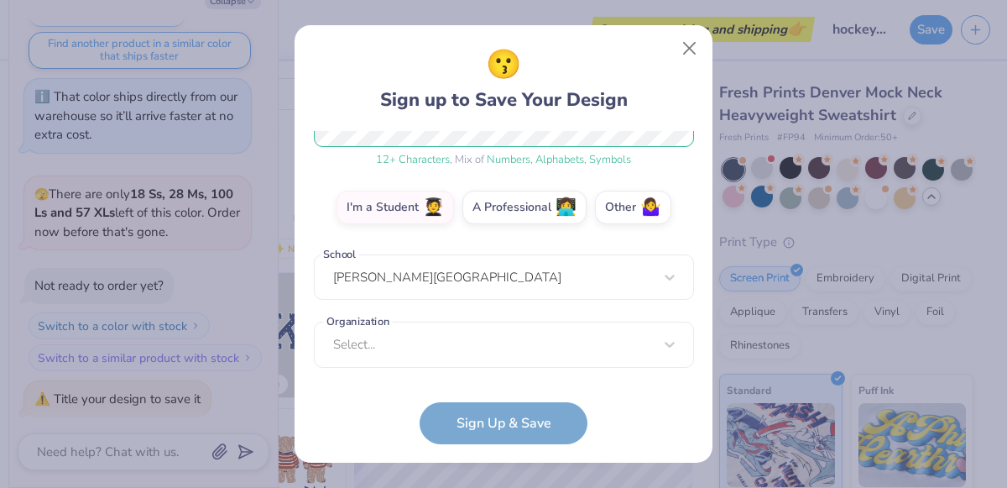
scroll to position [249, 0]
click at [417, 348] on div "Select..." at bounding box center [504, 344] width 380 height 46
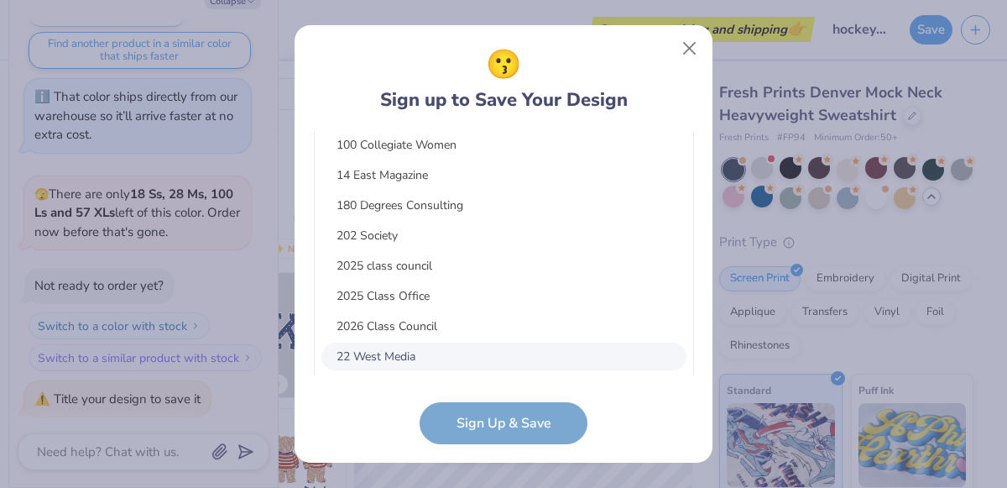
click at [417, 348] on div "22 West Media" at bounding box center [503, 356] width 365 height 28
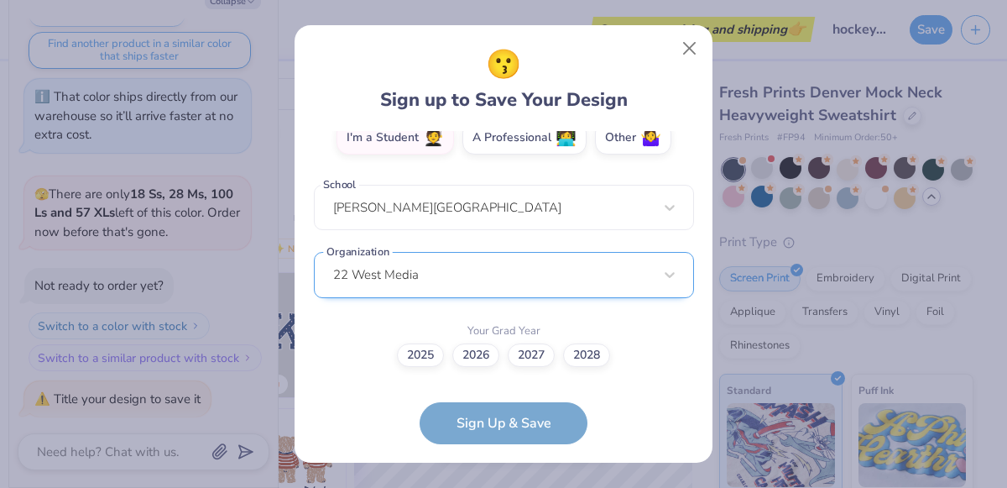
scroll to position [318, 0]
click at [472, 356] on label "2026" at bounding box center [475, 353] width 47 height 23
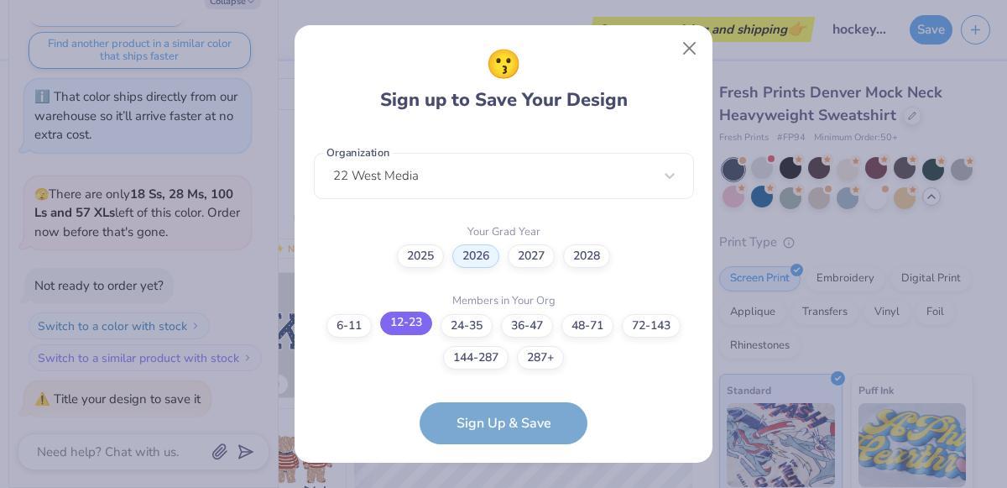
click at [420, 326] on label "12-23" at bounding box center [406, 322] width 52 height 23
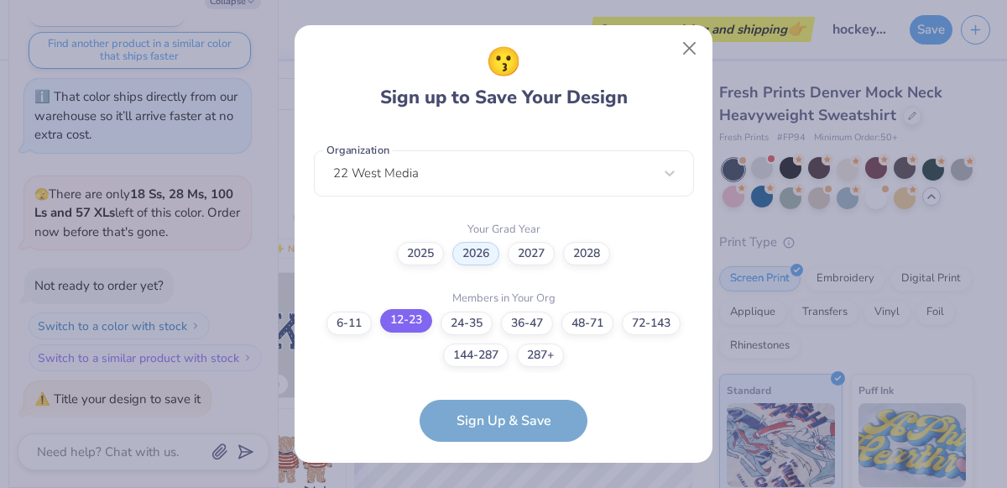
scroll to position [486, 0]
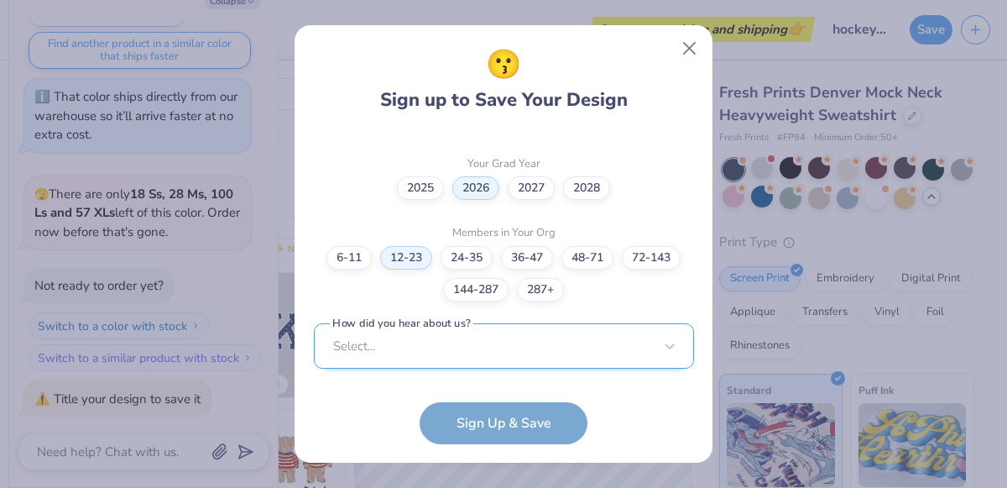
click at [514, 356] on div "Select..." at bounding box center [504, 346] width 380 height 46
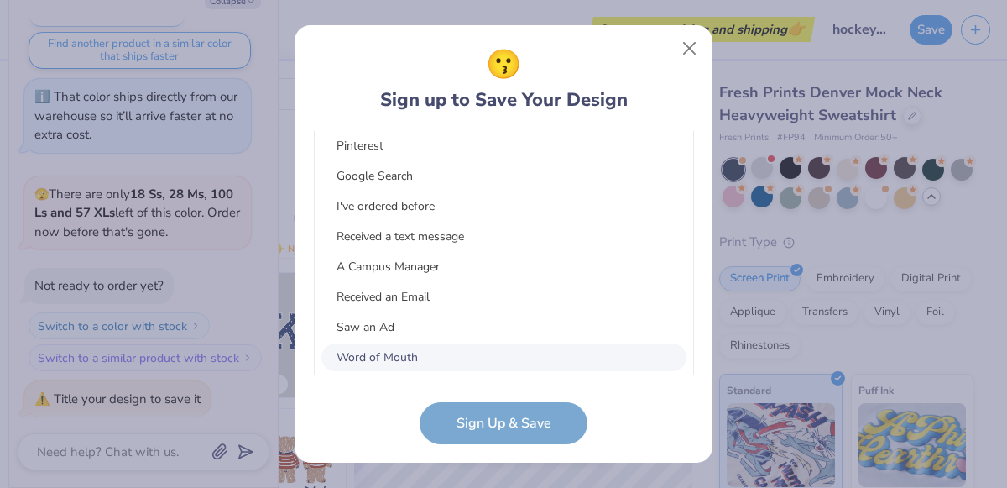
click at [514, 356] on div "Word of Mouth" at bounding box center [503, 357] width 365 height 28
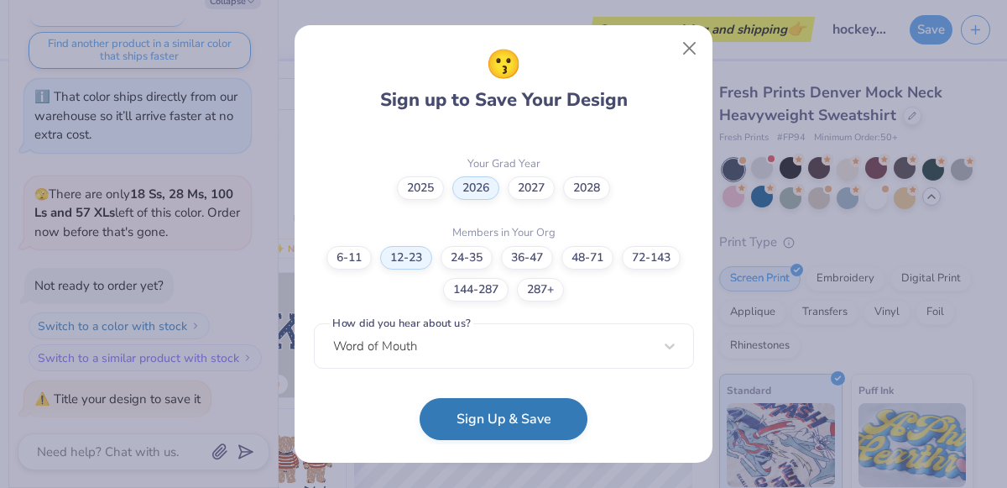
click at [528, 417] on button "Sign Up & Save" at bounding box center [504, 419] width 168 height 42
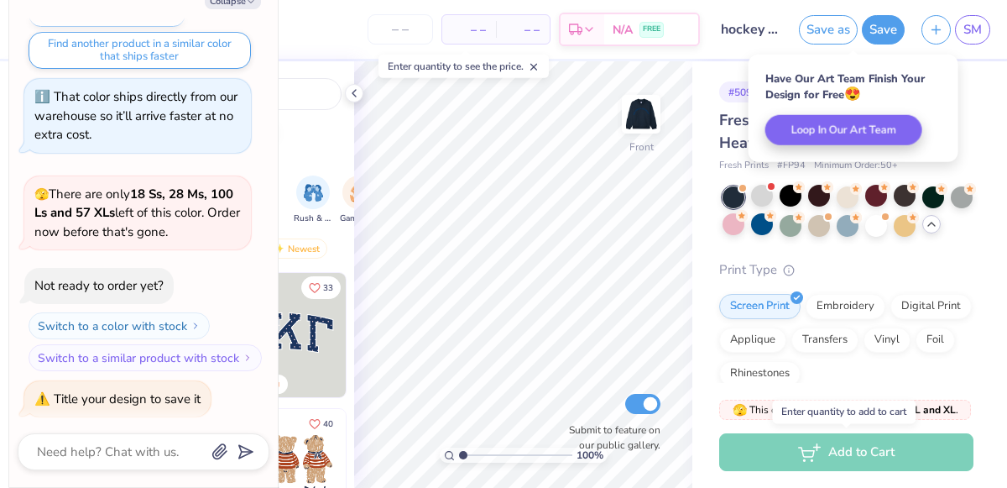
click at [807, 458] on div "Add to Cart" at bounding box center [846, 452] width 254 height 38
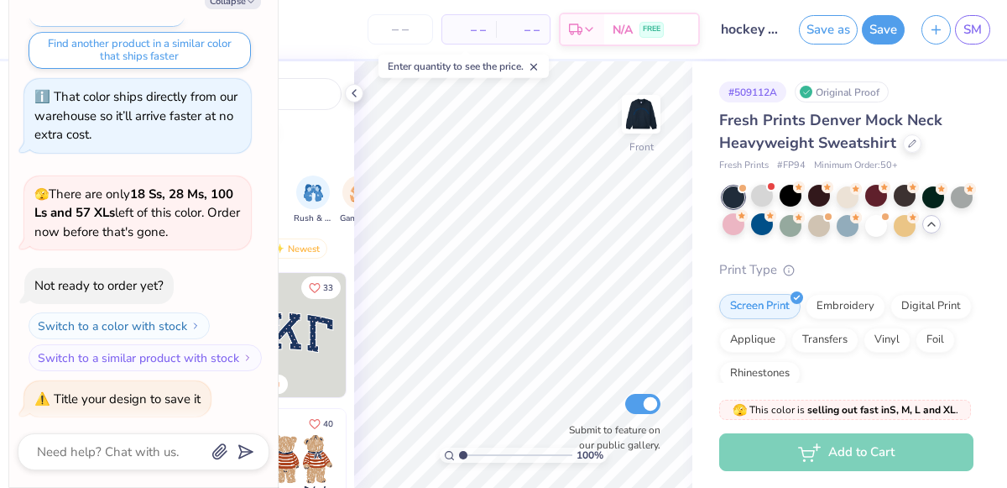
click at [785, 443] on div "Add to Cart" at bounding box center [846, 452] width 254 height 38
click at [634, 115] on img at bounding box center [641, 114] width 67 height 67
click at [827, 456] on div "Add to Cart" at bounding box center [846, 452] width 254 height 38
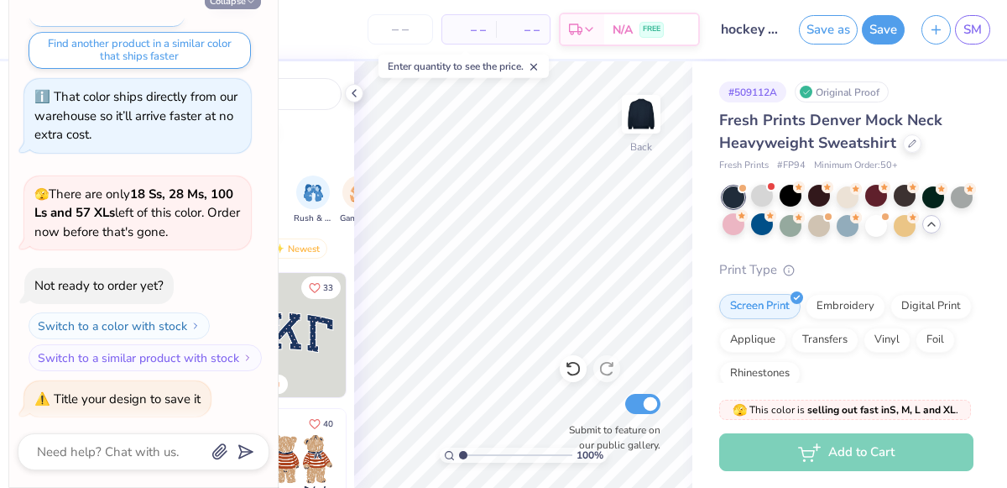
click at [226, 1] on button "Collapse" at bounding box center [233, 1] width 56 height 18
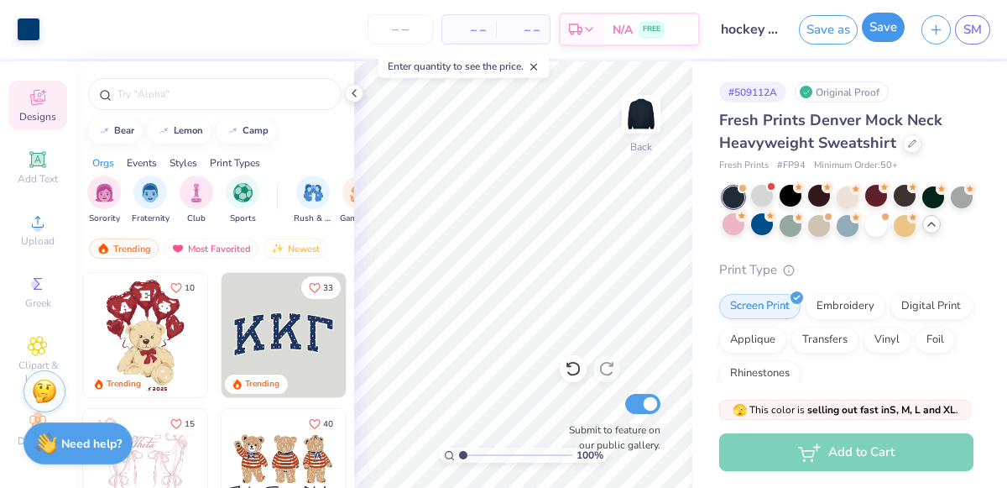
click at [895, 31] on button "Save" at bounding box center [883, 27] width 43 height 29
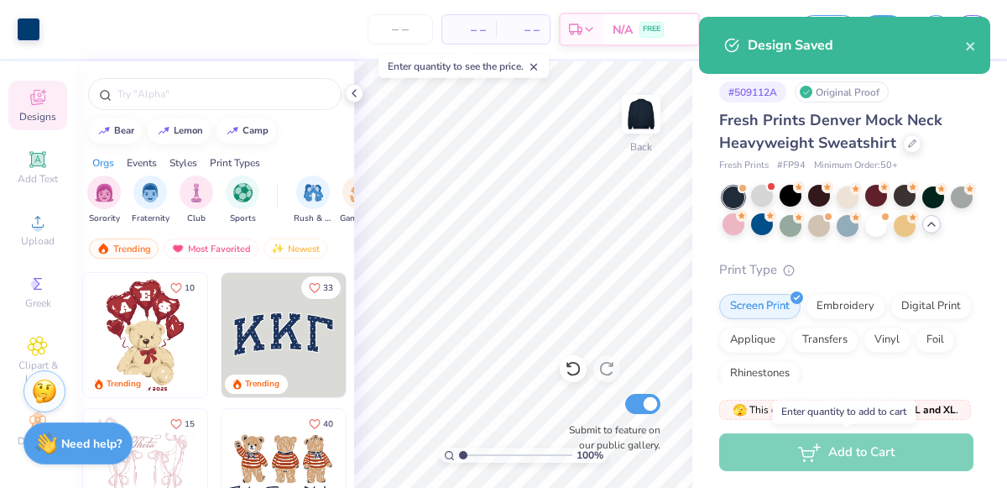
click at [875, 458] on div "Add to Cart" at bounding box center [846, 452] width 254 height 38
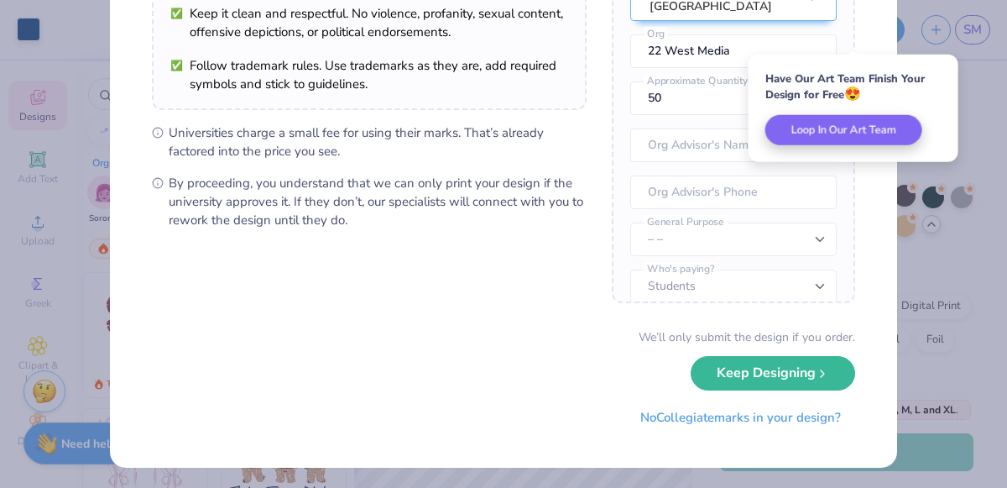
scroll to position [240, 0]
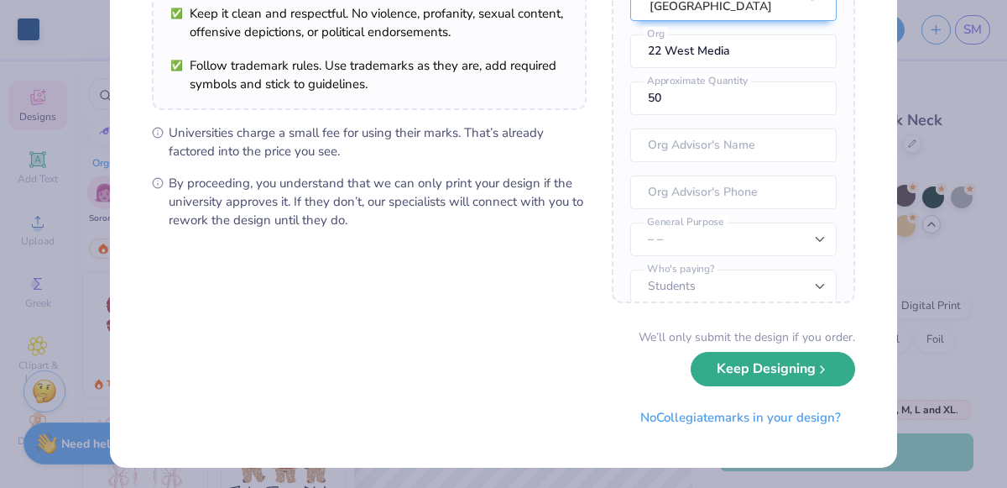
click at [723, 364] on button "Keep Designing" at bounding box center [773, 369] width 164 height 34
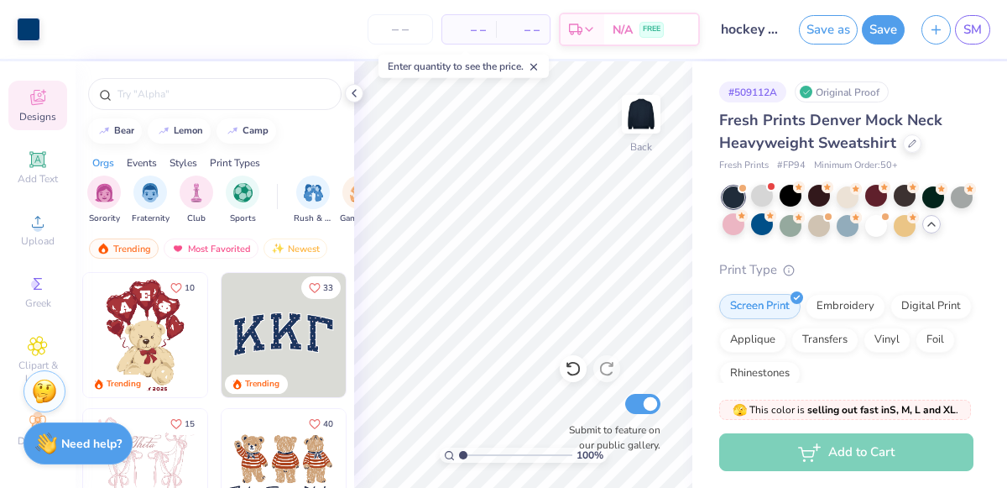
scroll to position [49, 0]
click at [851, 441] on div "Add to Cart" at bounding box center [846, 452] width 254 height 38
click at [840, 304] on div "Embroidery" at bounding box center [846, 303] width 80 height 25
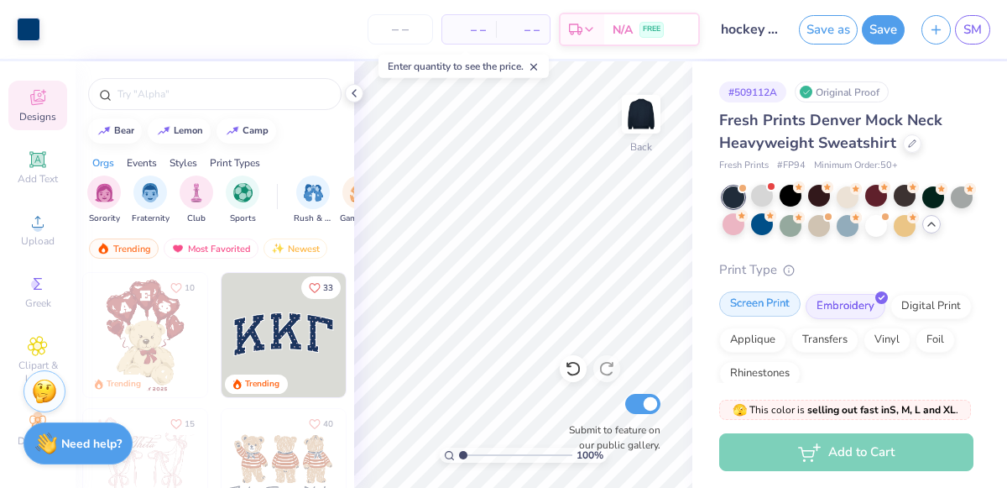
click at [773, 305] on div "Screen Print" at bounding box center [759, 303] width 81 height 25
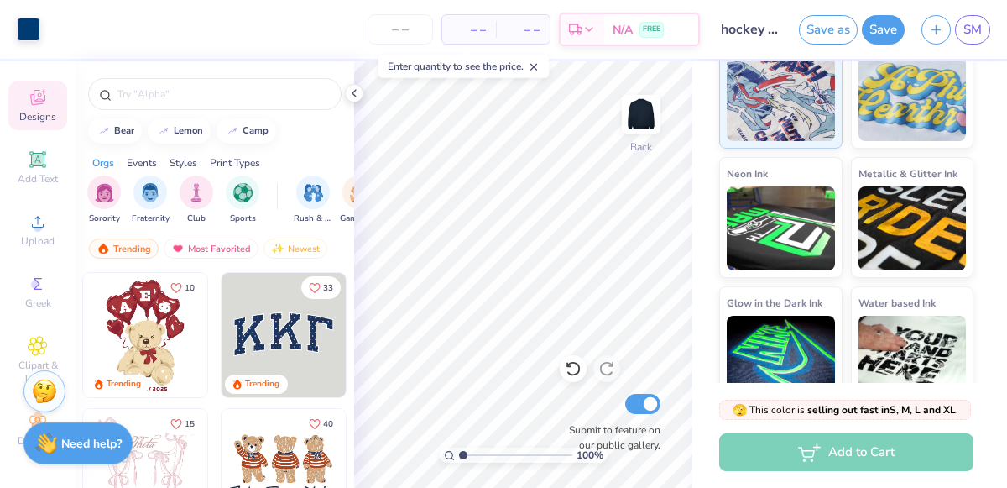
scroll to position [375, 0]
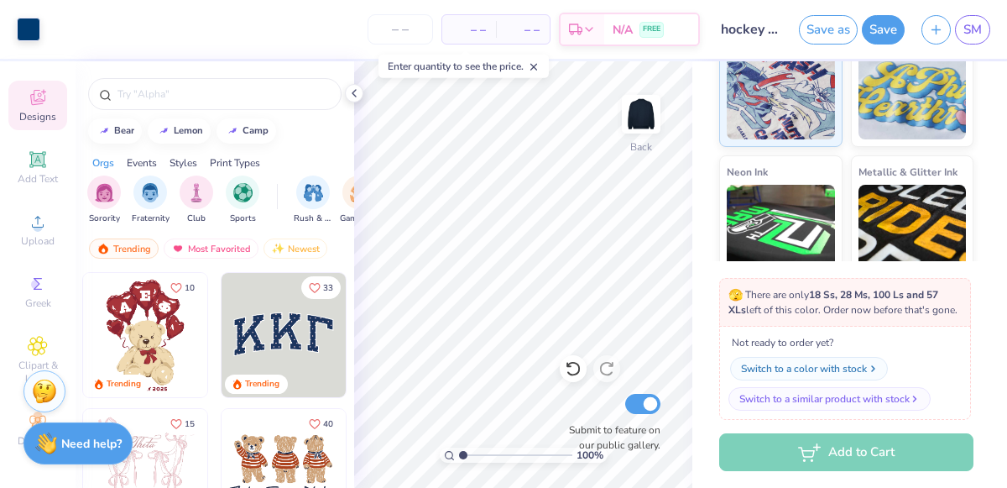
click at [833, 363] on div "Switch to a color with stock" at bounding box center [804, 368] width 126 height 15
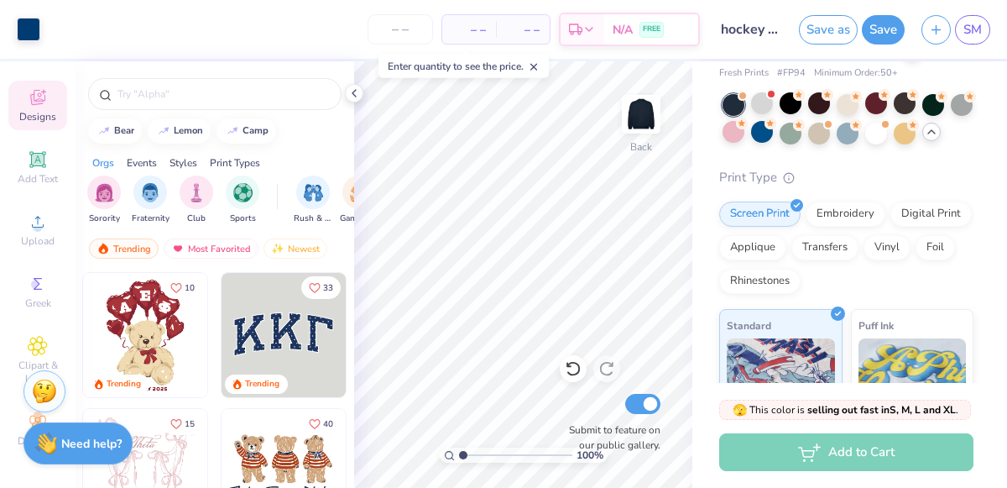
scroll to position [0, 0]
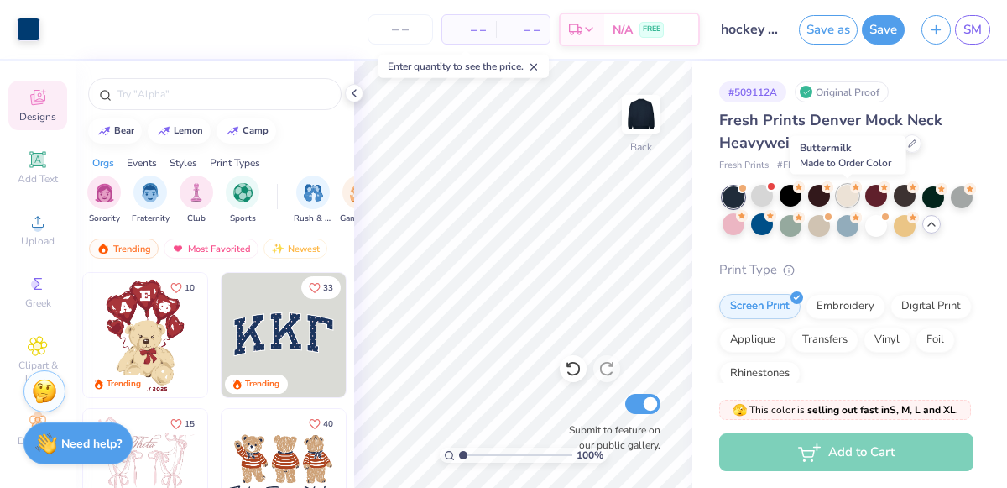
click at [848, 203] on div at bounding box center [848, 196] width 22 height 22
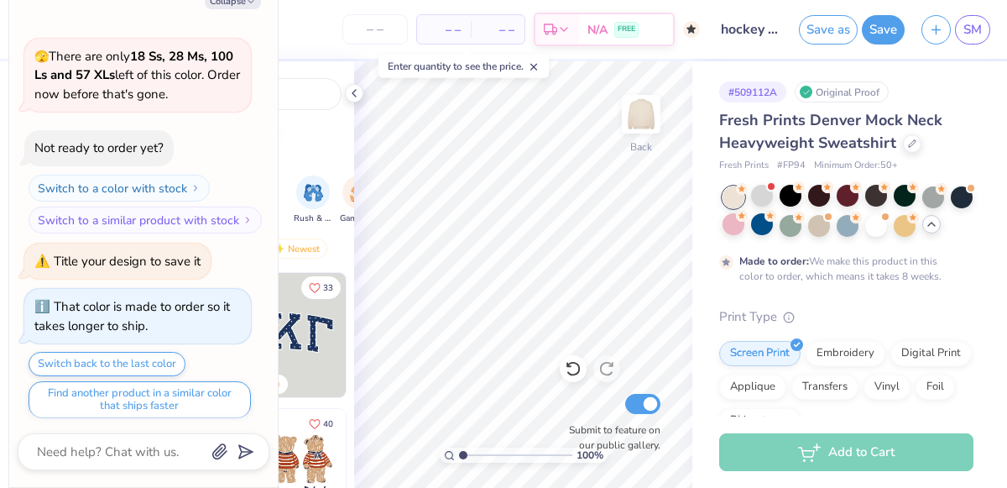
scroll to position [410, 0]
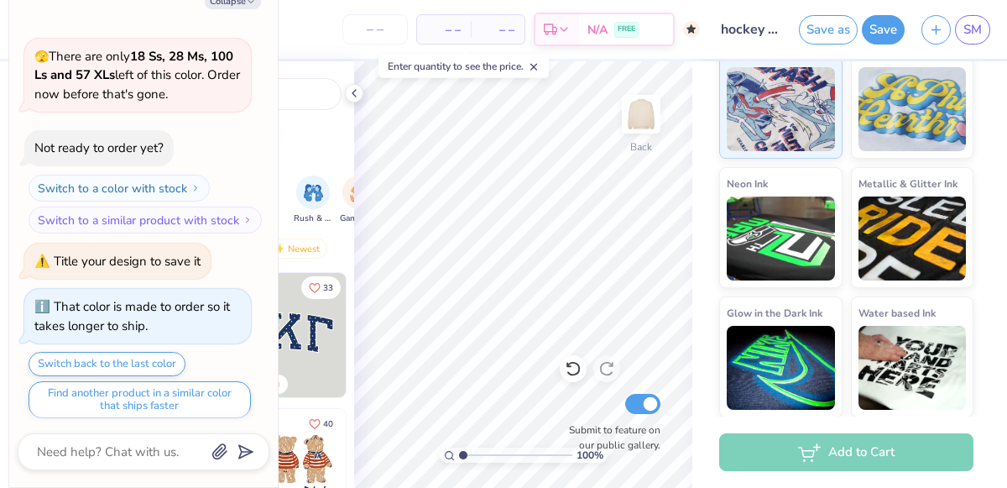
click at [824, 447] on div "Add to Cart" at bounding box center [846, 452] width 254 height 38
click at [812, 440] on div "Add to Cart" at bounding box center [846, 452] width 254 height 38
click at [826, 410] on div "Glow in the Dark Ink" at bounding box center [780, 354] width 123 height 121
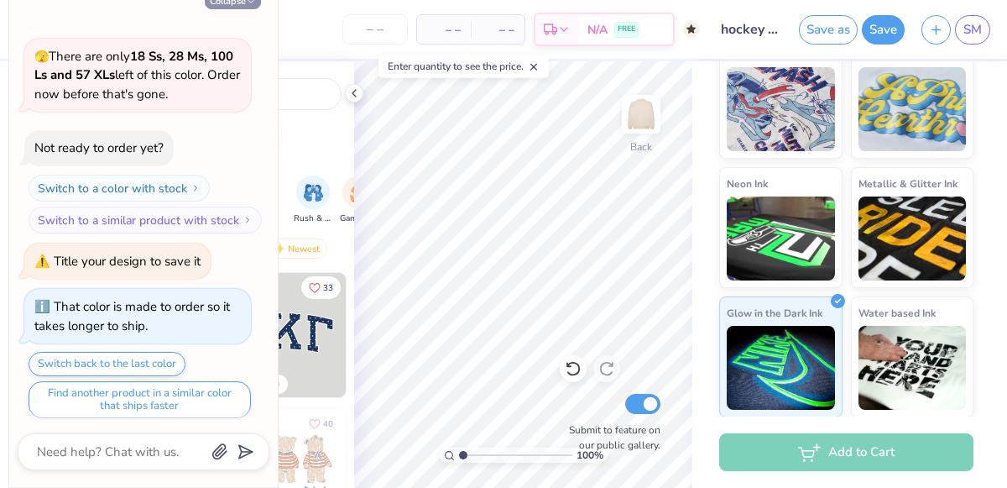
click at [235, 3] on button "Collapse" at bounding box center [233, 1] width 56 height 18
type textarea "x"
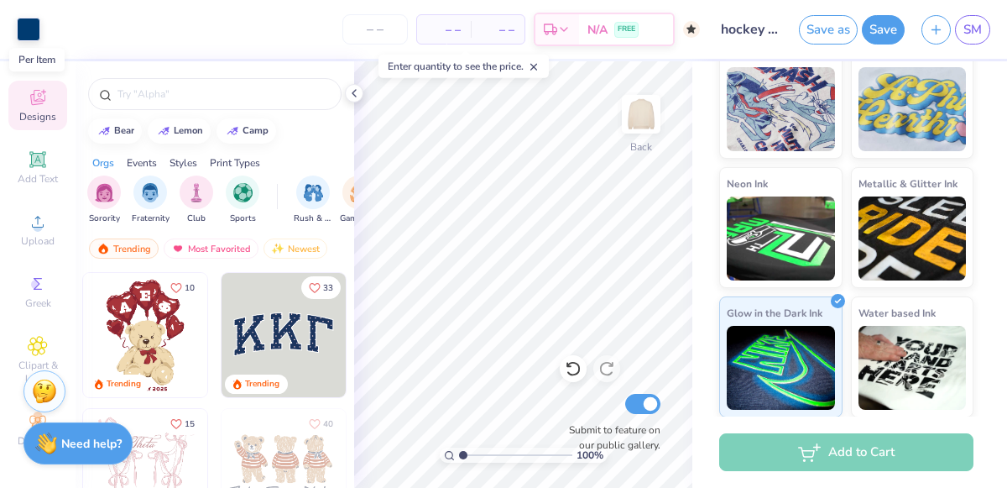
click at [432, 37] on span "– –" at bounding box center [444, 30] width 34 height 18
click at [442, 32] on span "– –" at bounding box center [444, 30] width 34 height 18
click at [452, 30] on span "– –" at bounding box center [444, 30] width 34 height 18
click at [500, 24] on span "– –" at bounding box center [498, 30] width 34 height 18
click at [504, 37] on span "– –" at bounding box center [498, 30] width 34 height 18
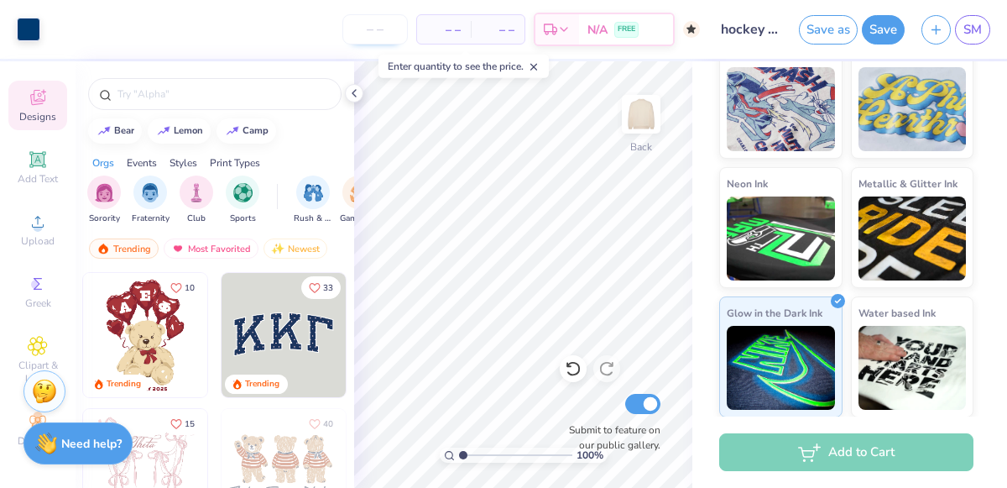
click at [374, 34] on input "number" at bounding box center [374, 29] width 65 height 30
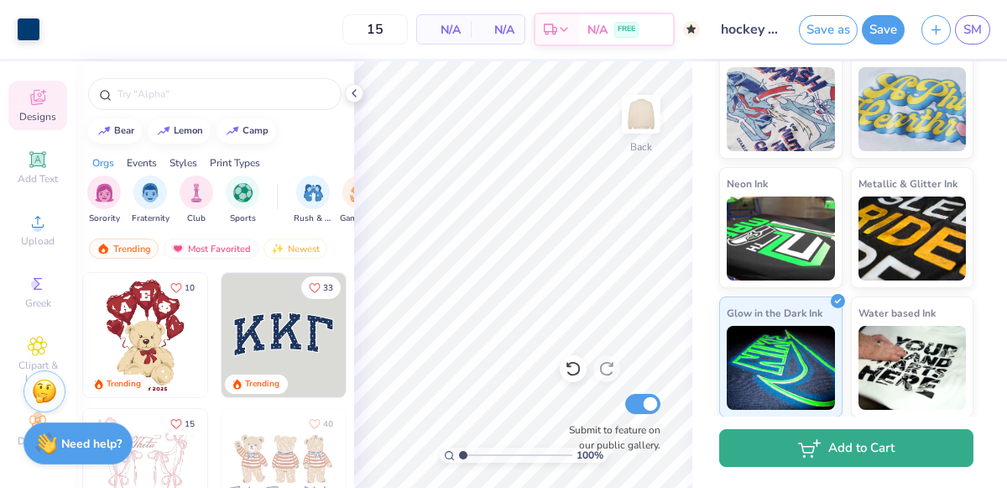
type input "50"
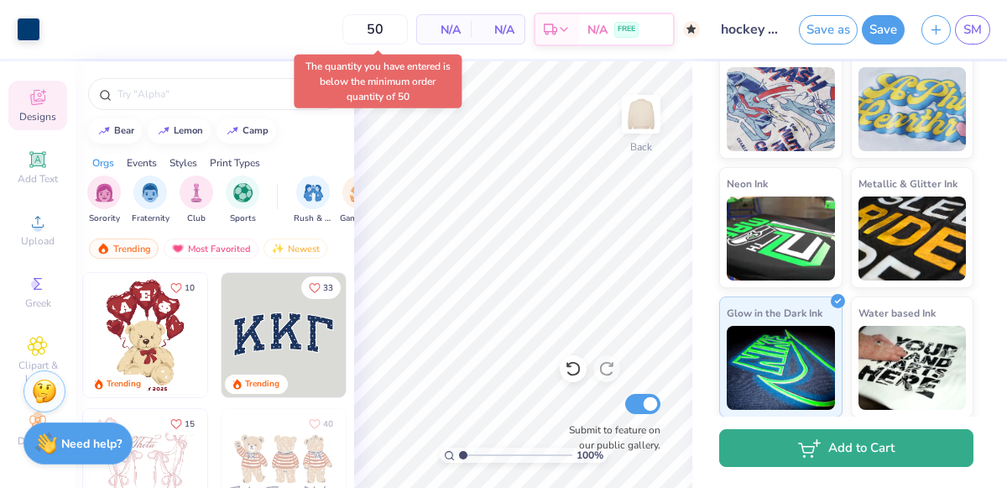
click at [828, 461] on button "Add to Cart" at bounding box center [846, 448] width 254 height 38
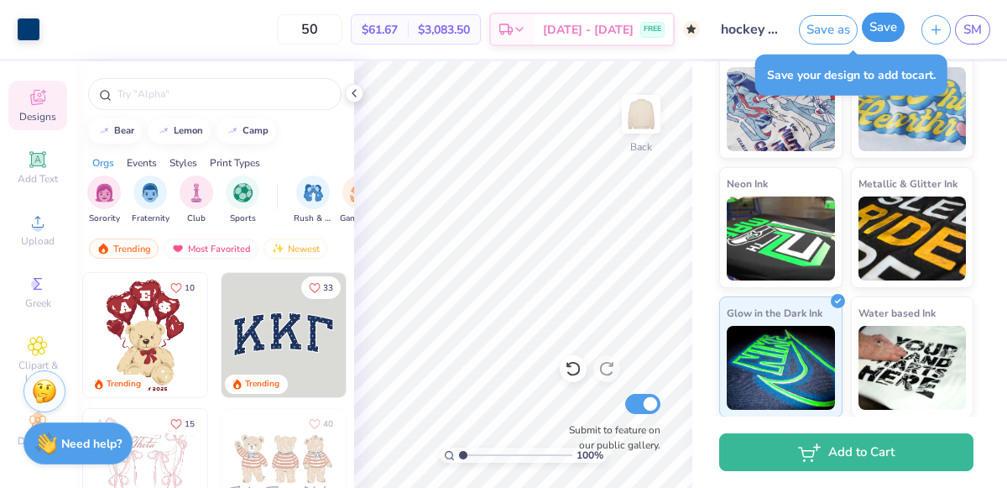
click at [869, 34] on button "Save" at bounding box center [883, 27] width 43 height 29
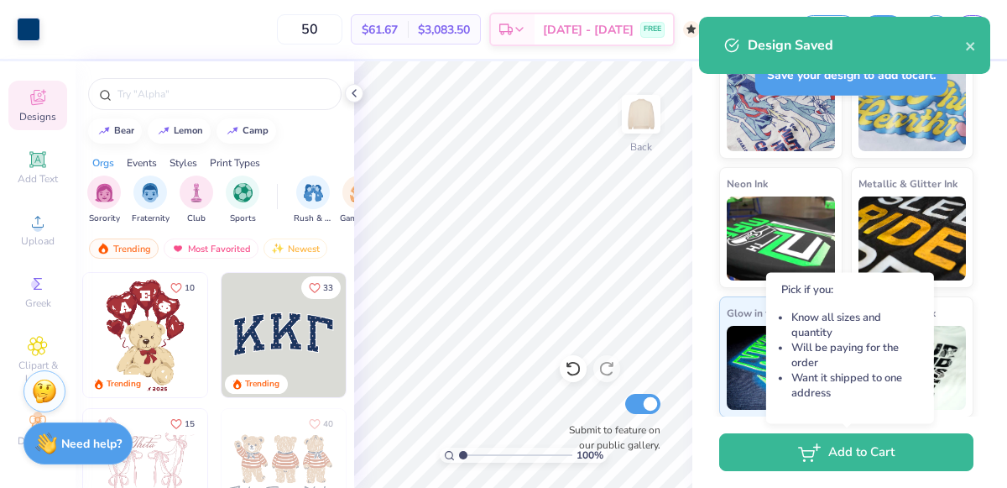
click at [822, 446] on button "Add to Cart" at bounding box center [846, 452] width 254 height 38
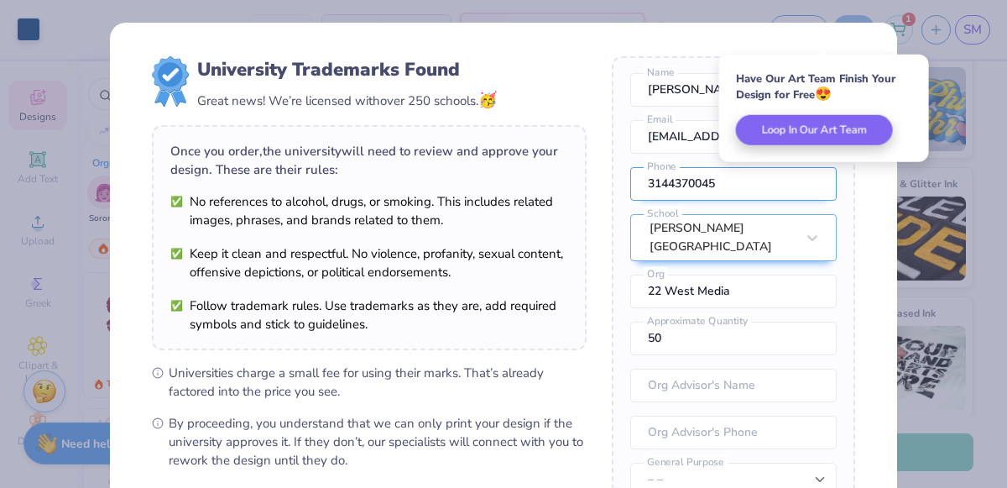
scroll to position [240, 0]
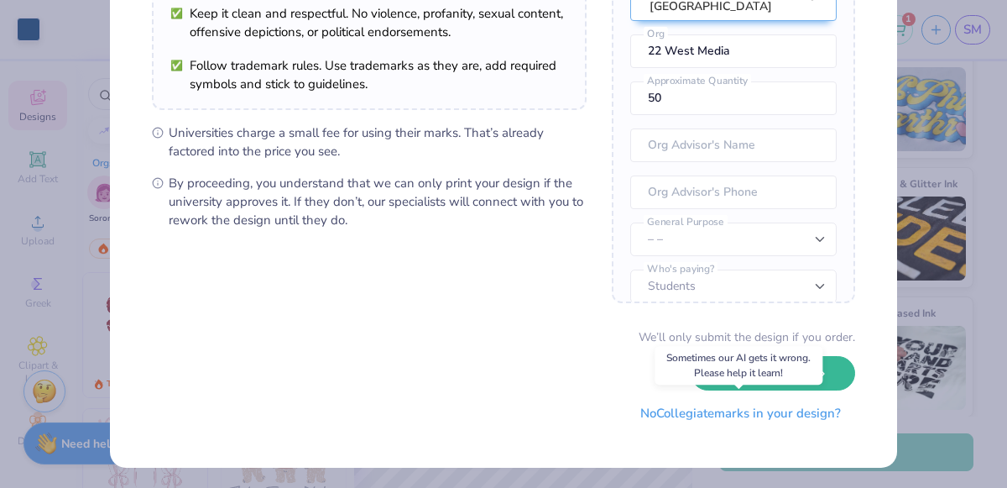
click at [687, 415] on button "No Collegiate marks in your design?" at bounding box center [740, 413] width 229 height 34
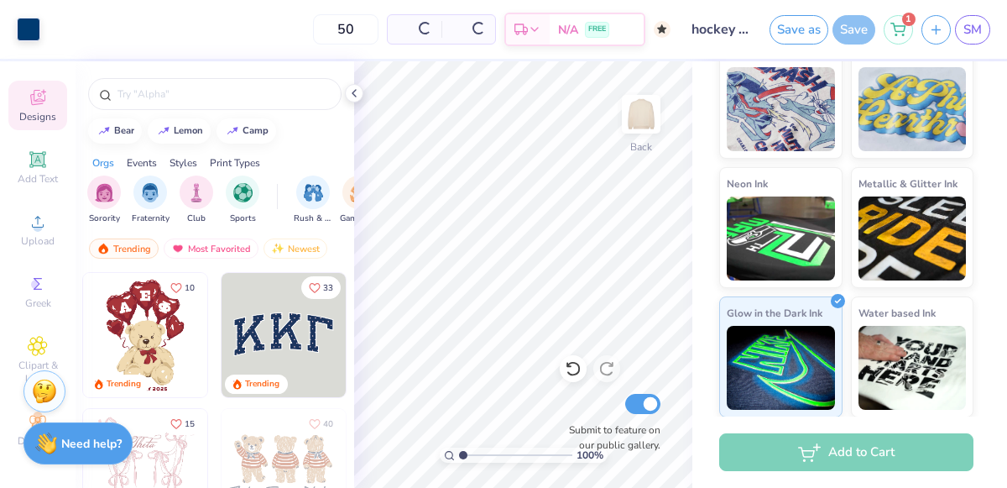
scroll to position [49, 0]
click at [896, 31] on icon at bounding box center [897, 26] width 15 height 13
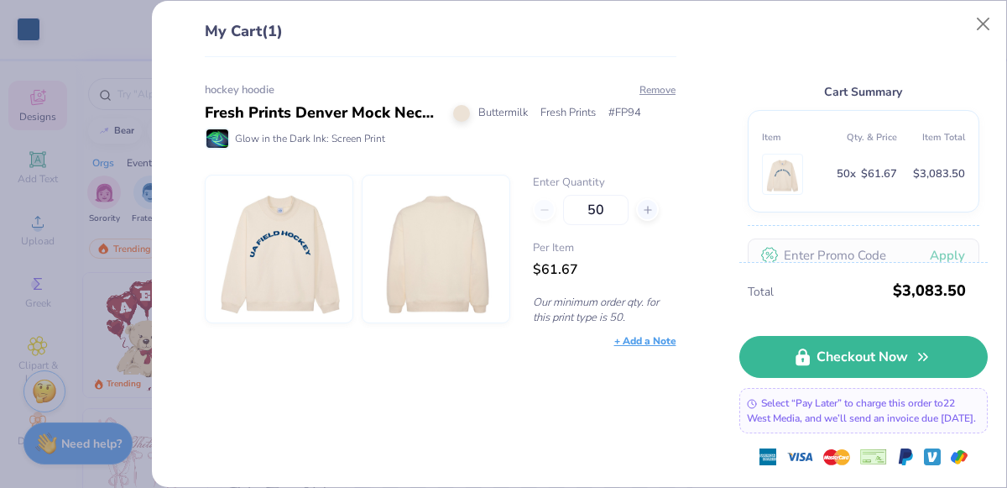
click at [541, 203] on div "50" at bounding box center [604, 210] width 143 height 30
click at [610, 205] on input "50" at bounding box center [595, 210] width 65 height 30
type input "5"
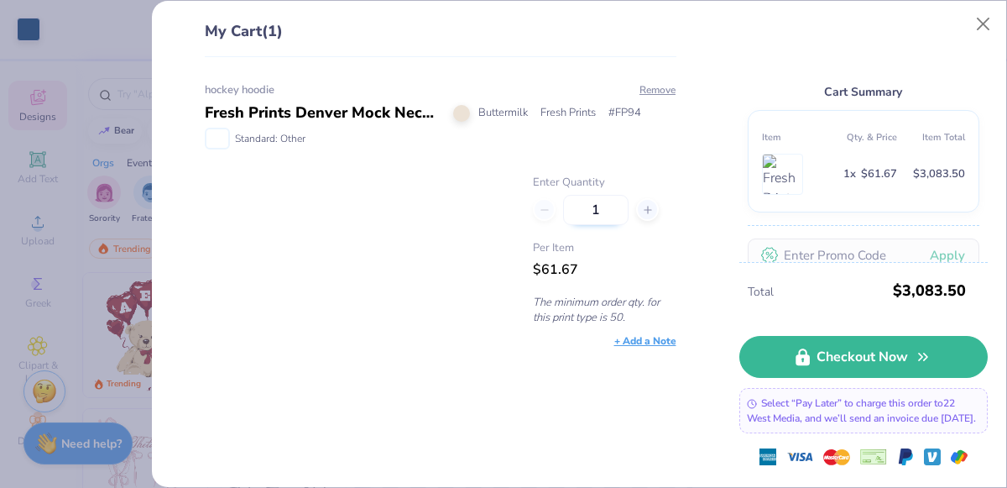
type input "15"
click at [976, 28] on button "Close" at bounding box center [984, 24] width 32 height 32
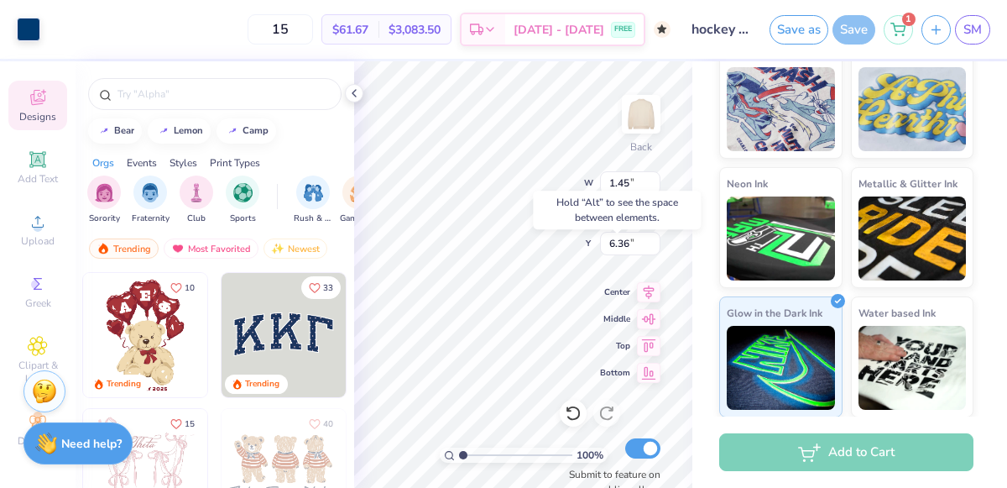
type input "6.36"
type input "1.15"
type input "1.53"
type input "10.49"
type input "1.40"
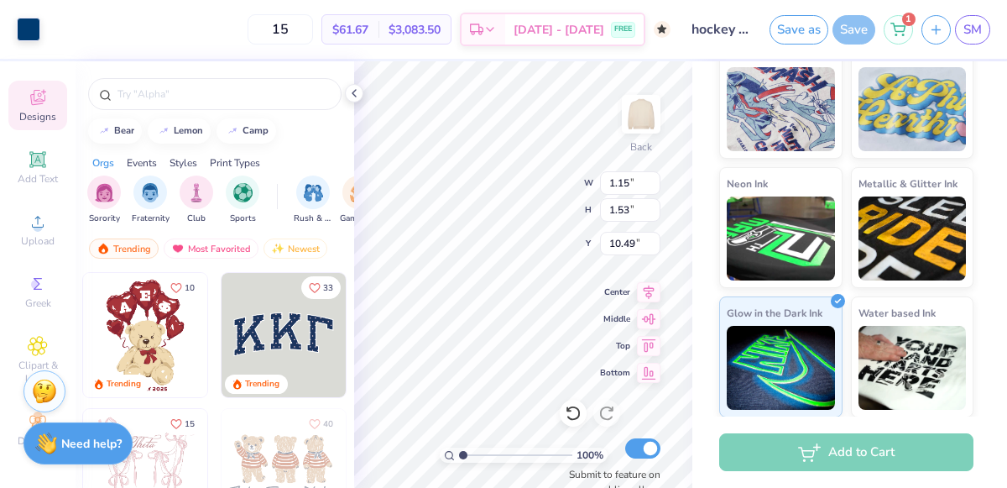
type input "1.14"
type input "2.82"
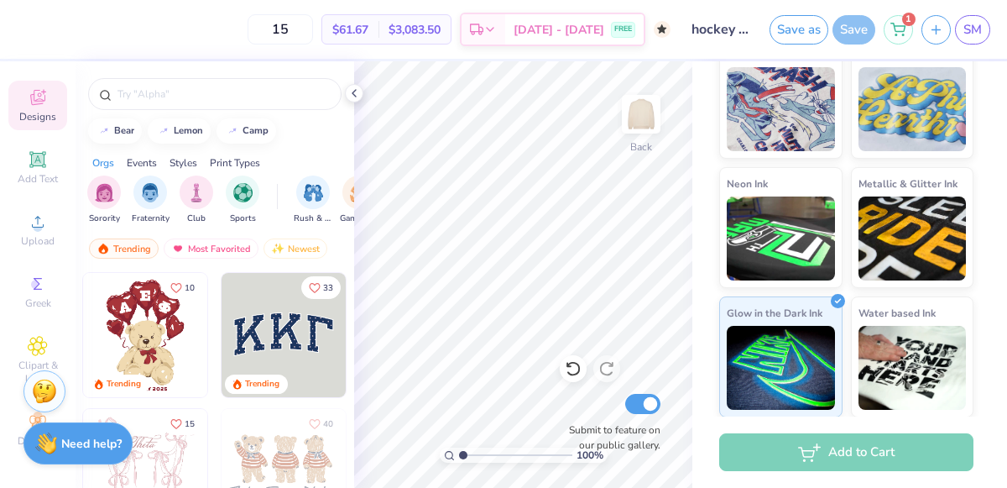
click at [368, 34] on span "$61.67" at bounding box center [350, 30] width 36 height 18
